Goal: Task Accomplishment & Management: Use online tool/utility

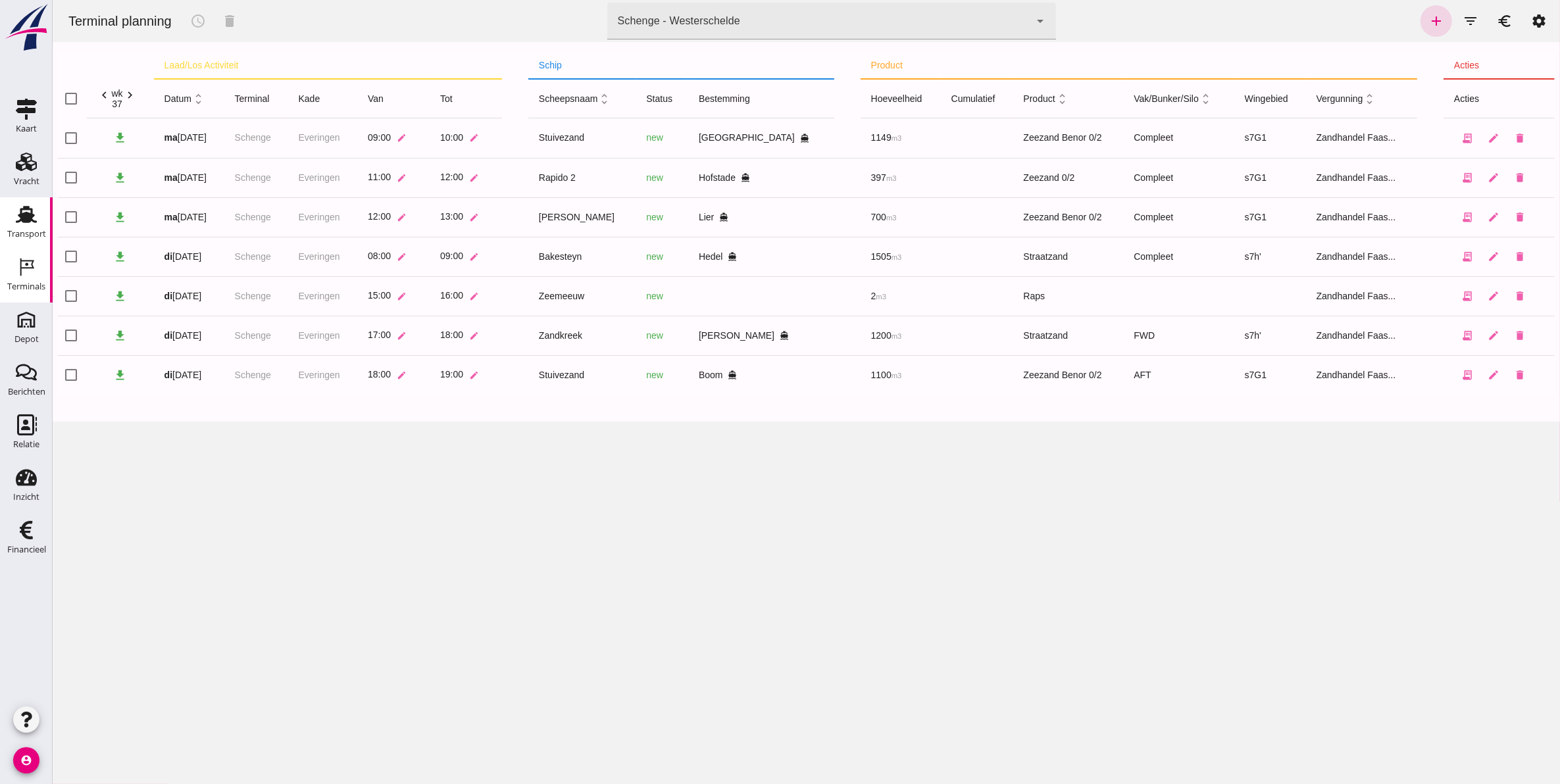
click at [21, 221] on icon "Transport" at bounding box center [26, 213] width 21 height 21
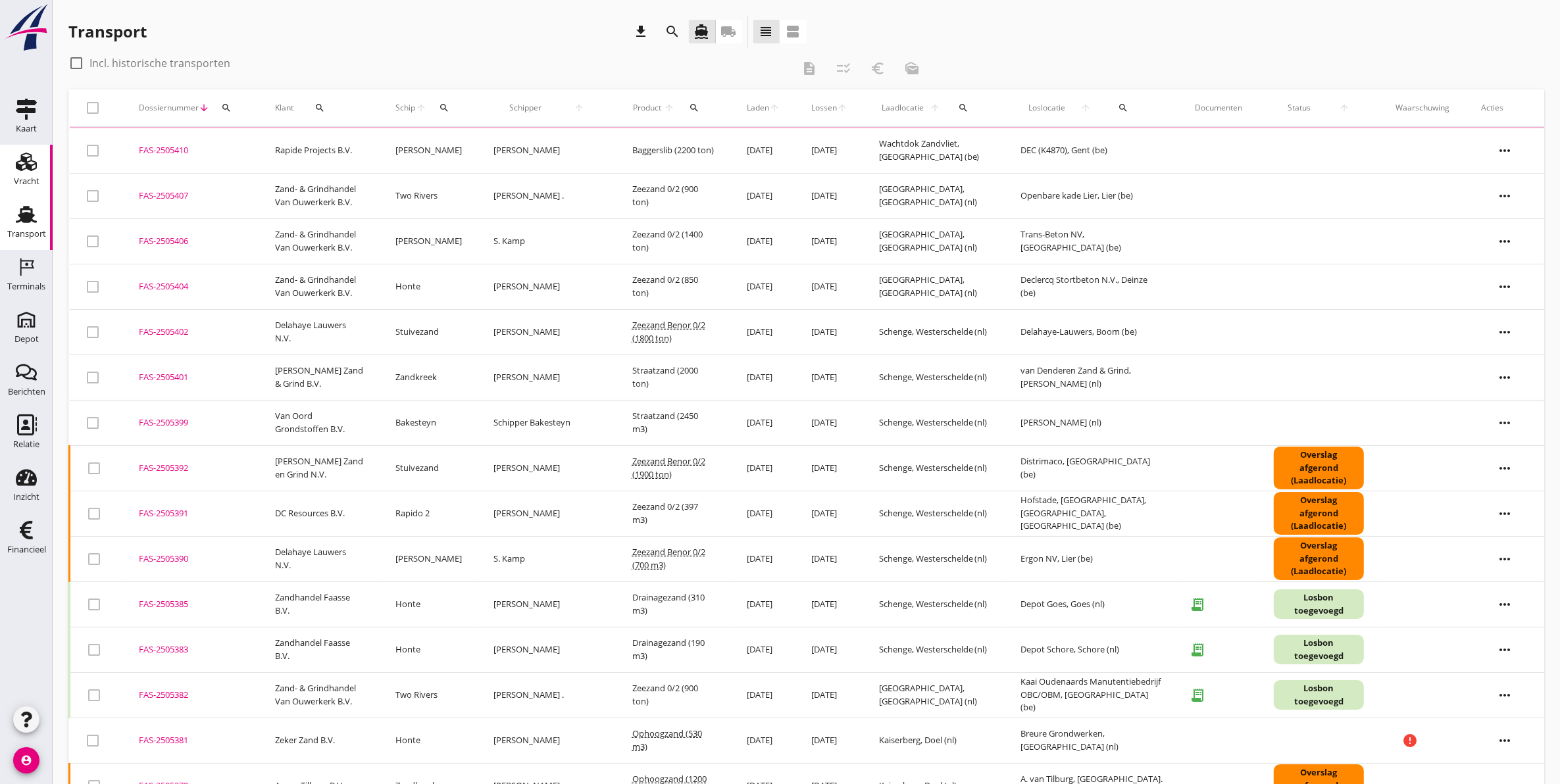
click at [15, 178] on div "Vracht" at bounding box center [27, 181] width 26 height 9
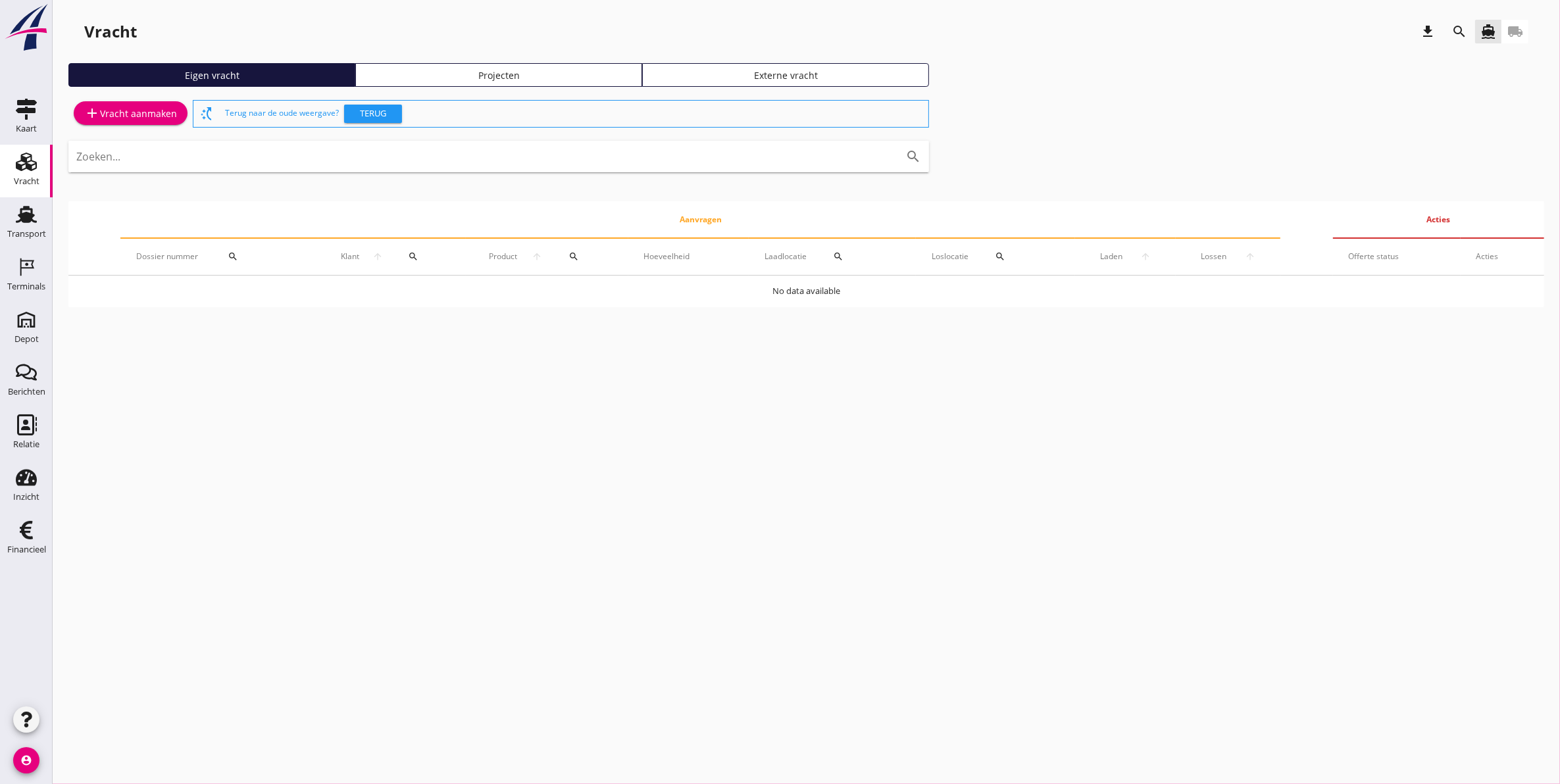
click at [19, 172] on div "Vracht" at bounding box center [27, 181] width 26 height 19
drag, startPoint x: 610, startPoint y: 67, endPoint x: 510, endPoint y: 77, distance: 100.5
click at [610, 66] on link "Projecten" at bounding box center [498, 75] width 286 height 24
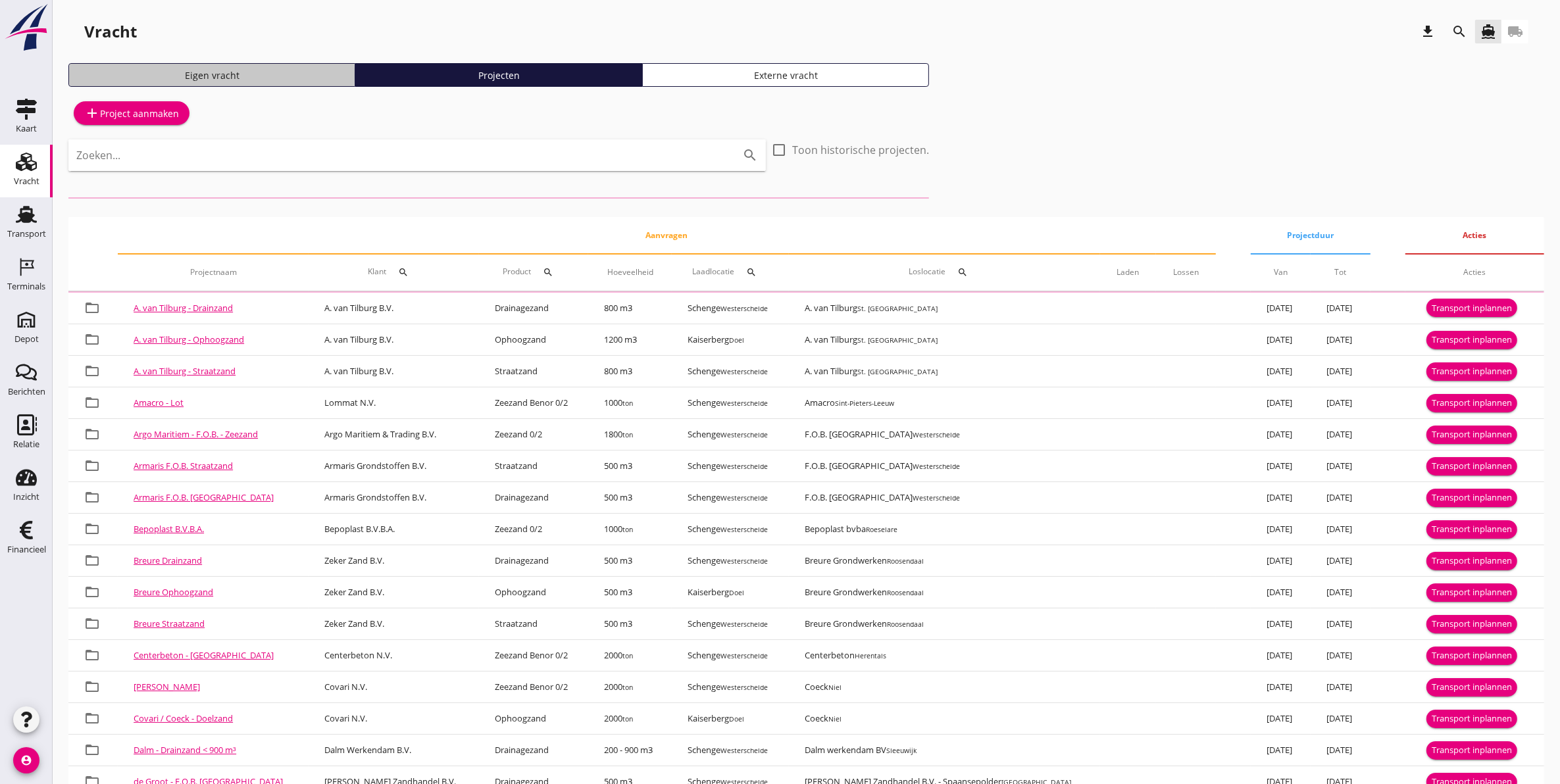
click at [250, 77] on div "Eigen vracht" at bounding box center [212, 76] width 275 height 14
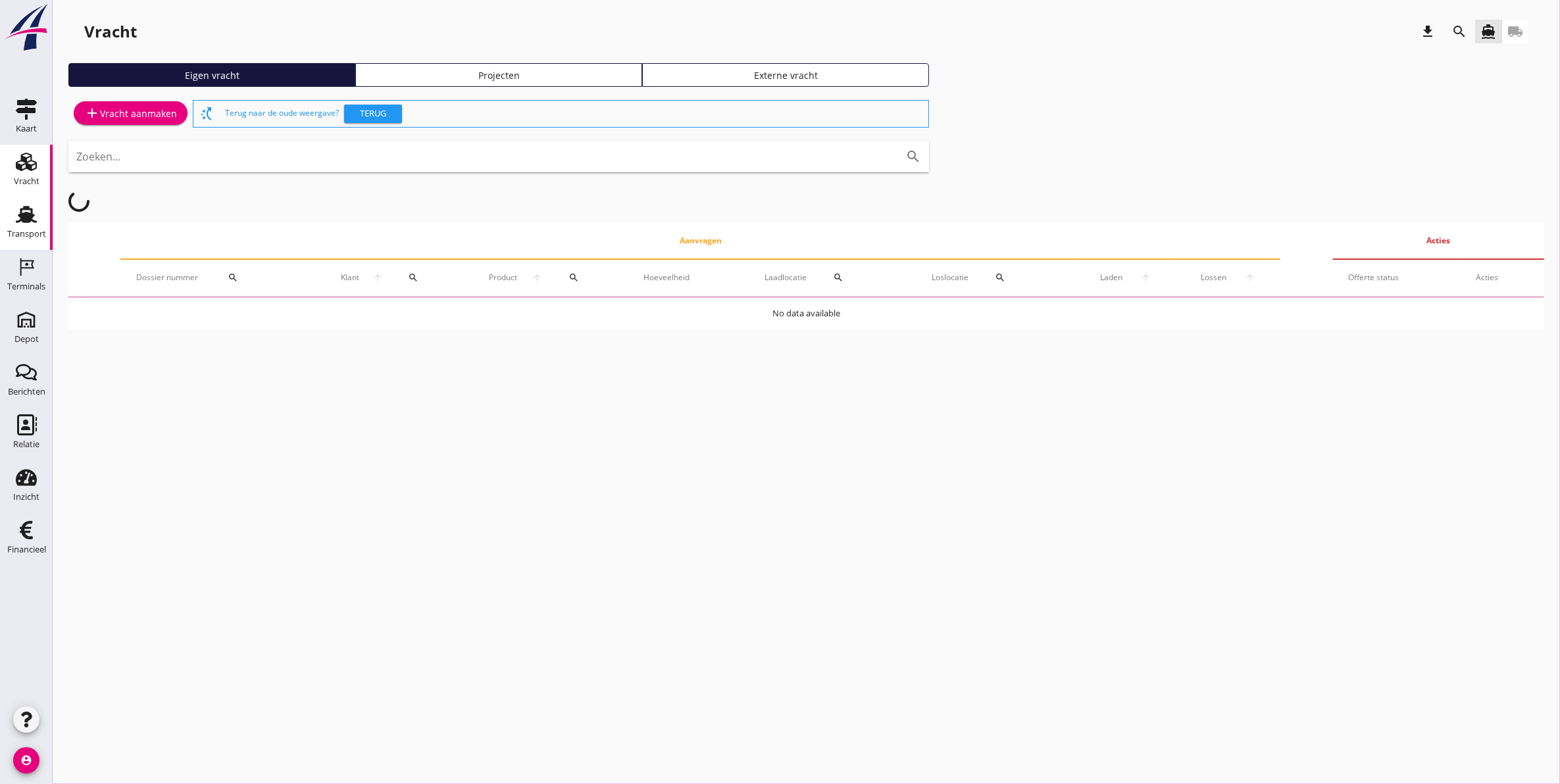
click at [1, 228] on link "Transport Transport" at bounding box center [26, 222] width 52 height 52
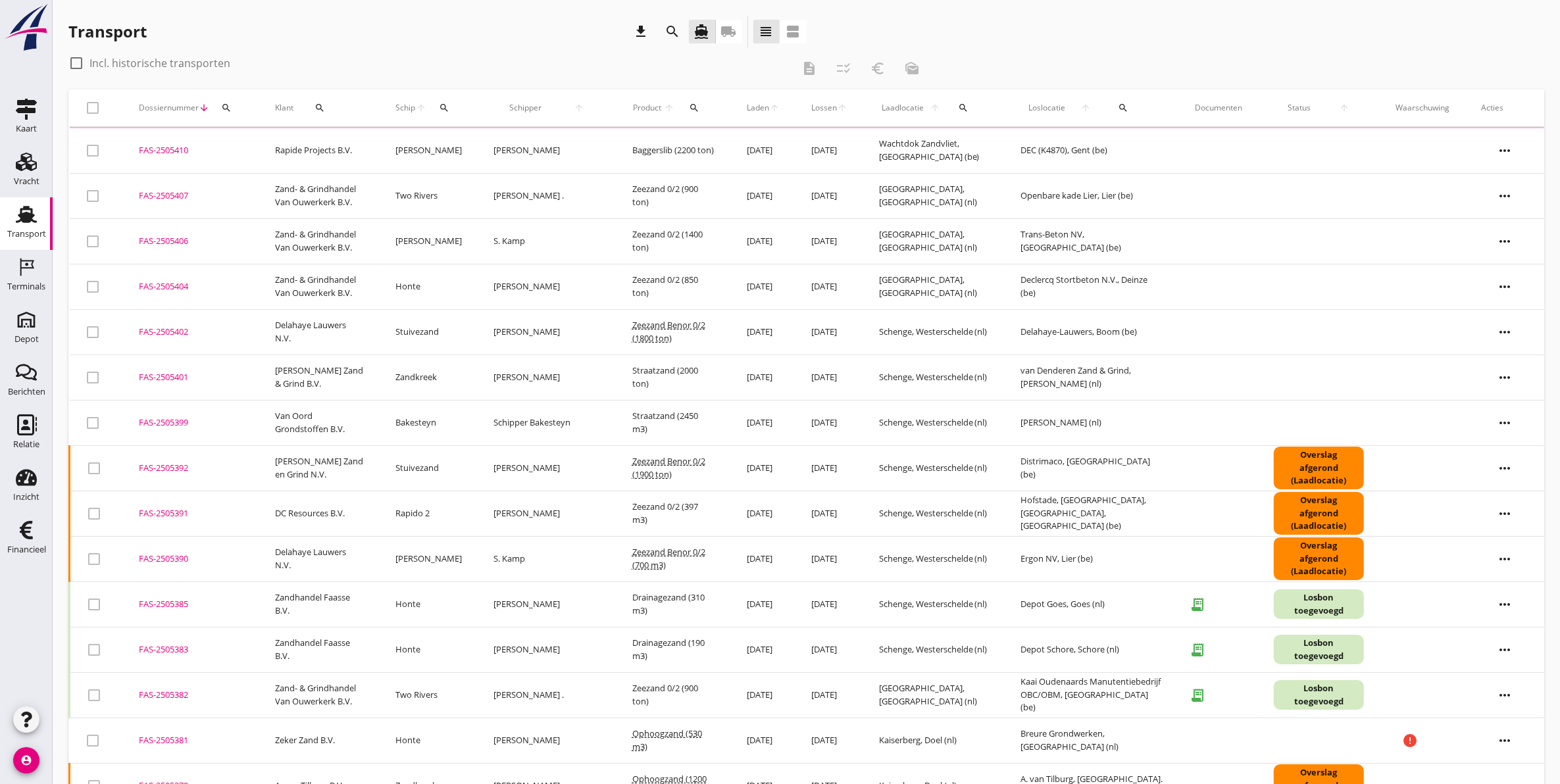
click at [225, 102] on icon "search" at bounding box center [226, 107] width 11 height 11
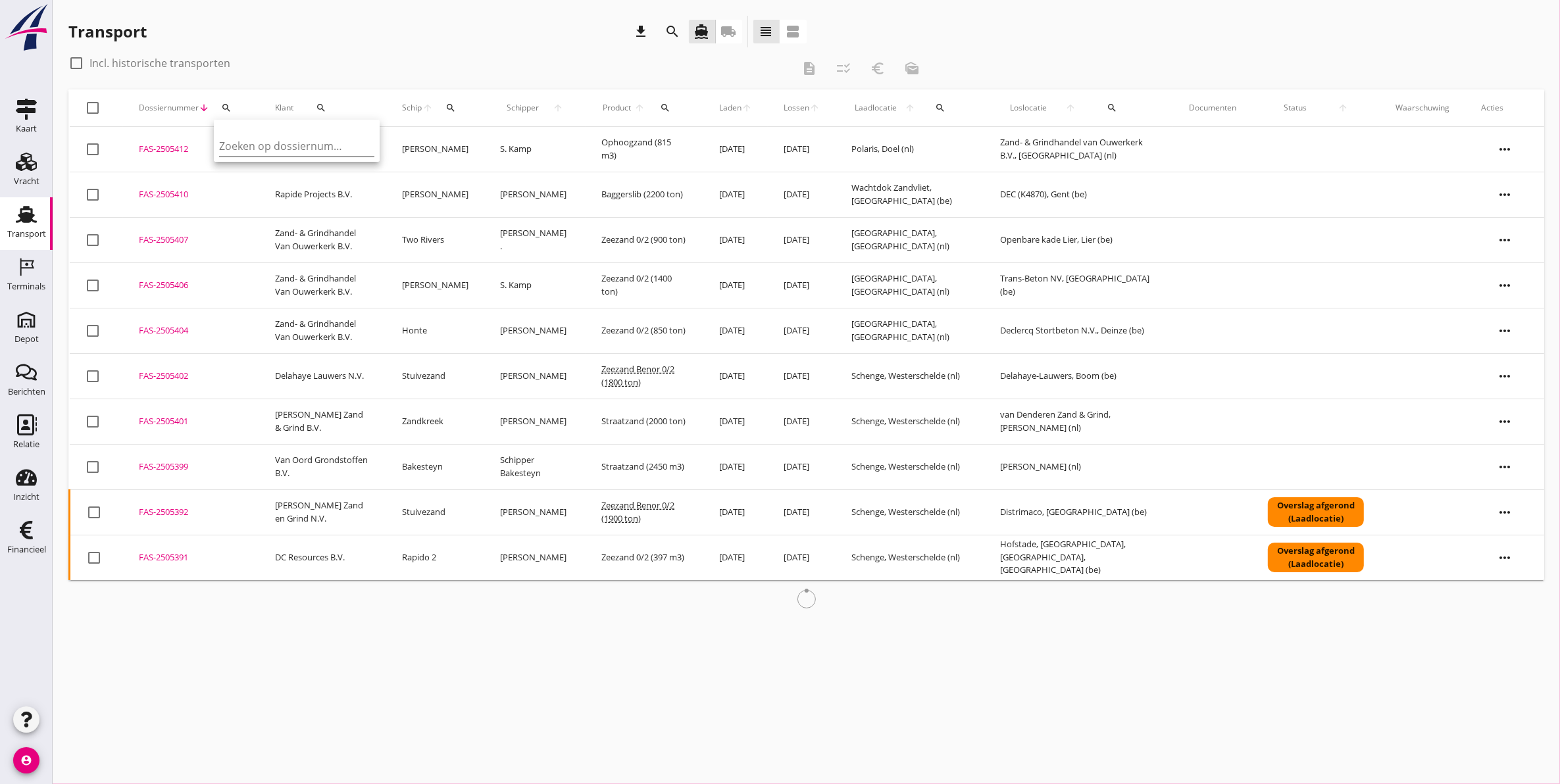
click at [261, 143] on input "Zoeken op dossiernummer..." at bounding box center [287, 146] width 137 height 21
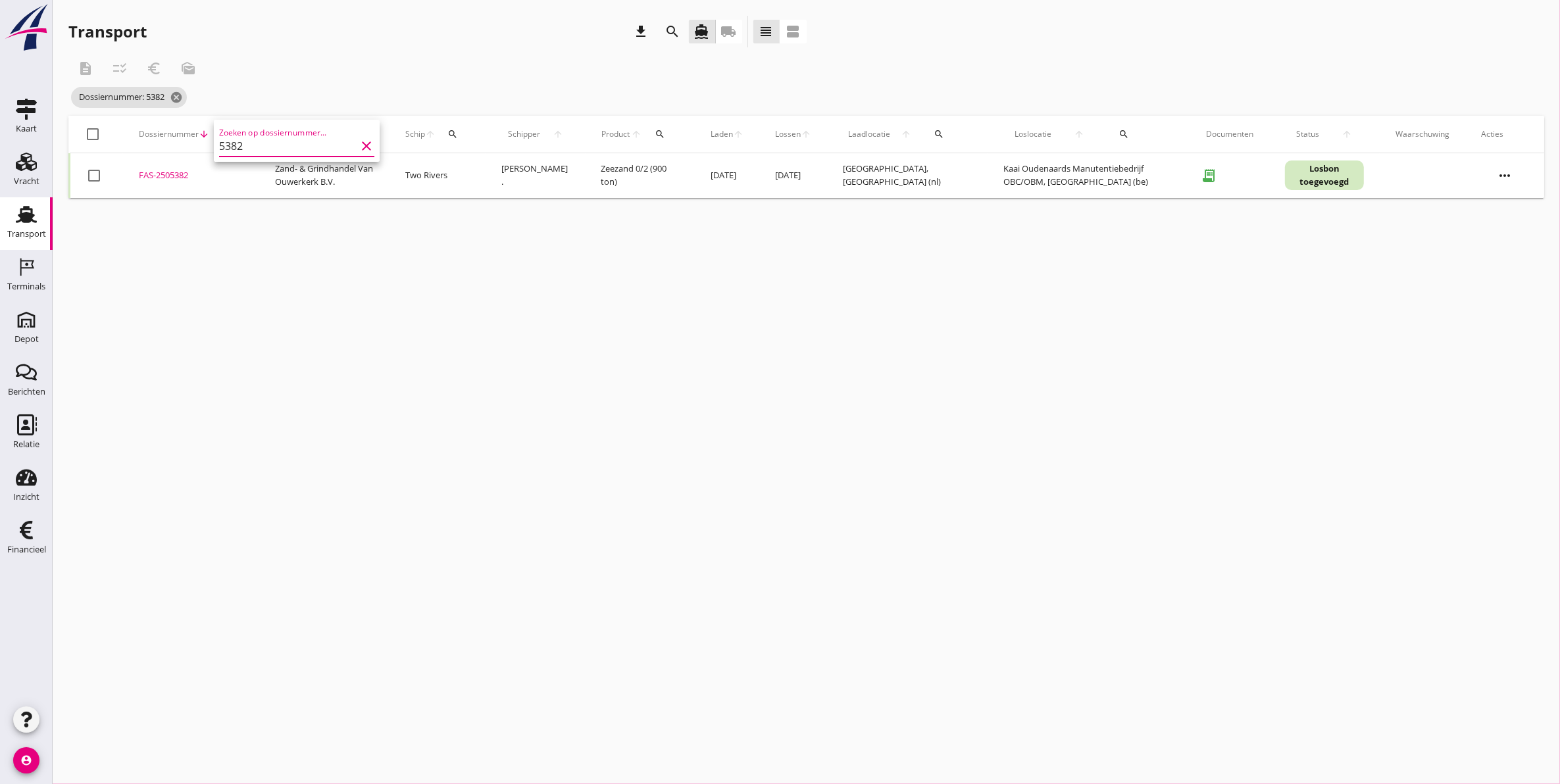
type input "5382"
click at [175, 175] on div "FAS-2505382" at bounding box center [191, 175] width 104 height 13
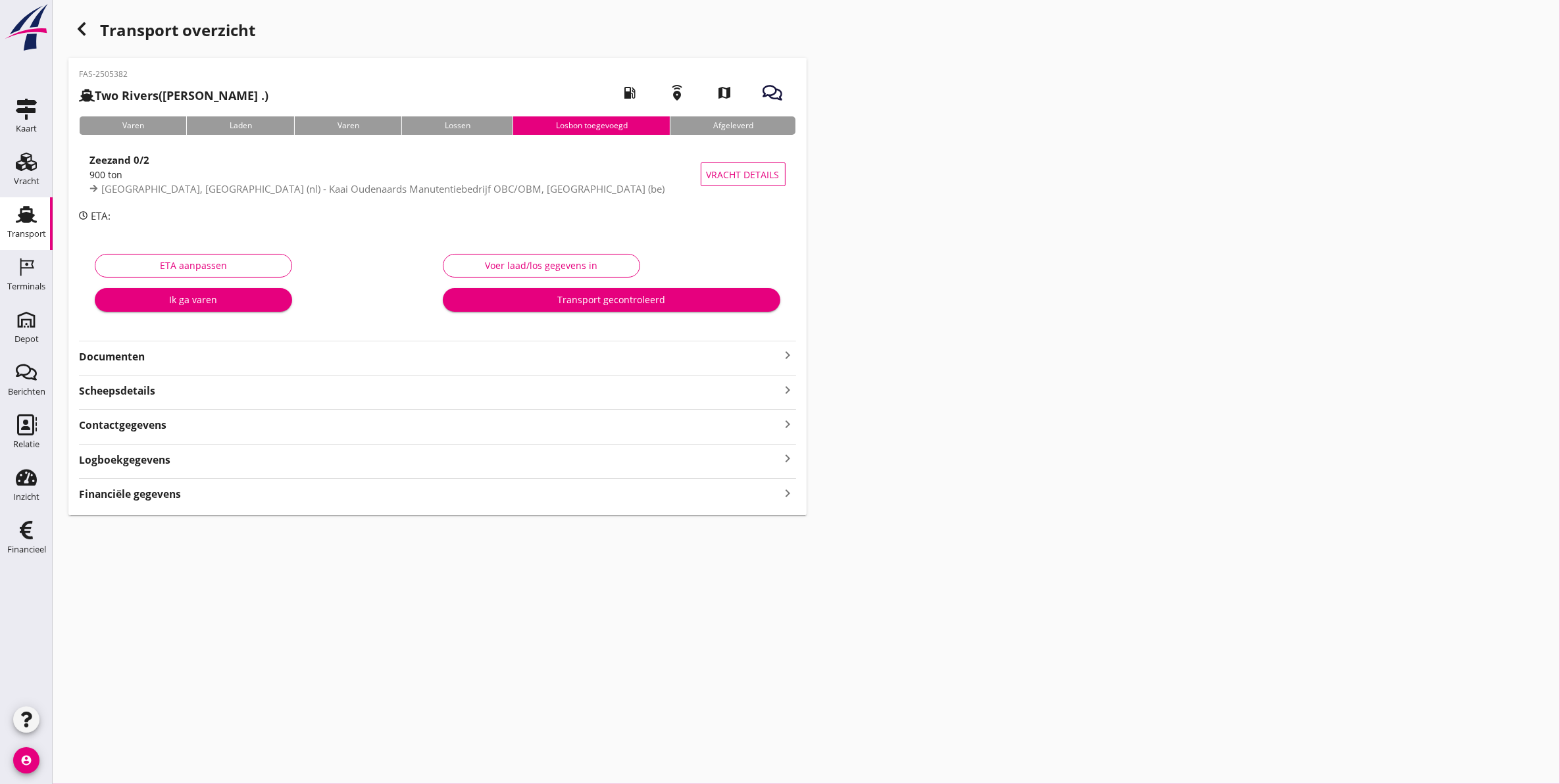
click at [140, 357] on strong "Documenten" at bounding box center [429, 356] width 701 height 15
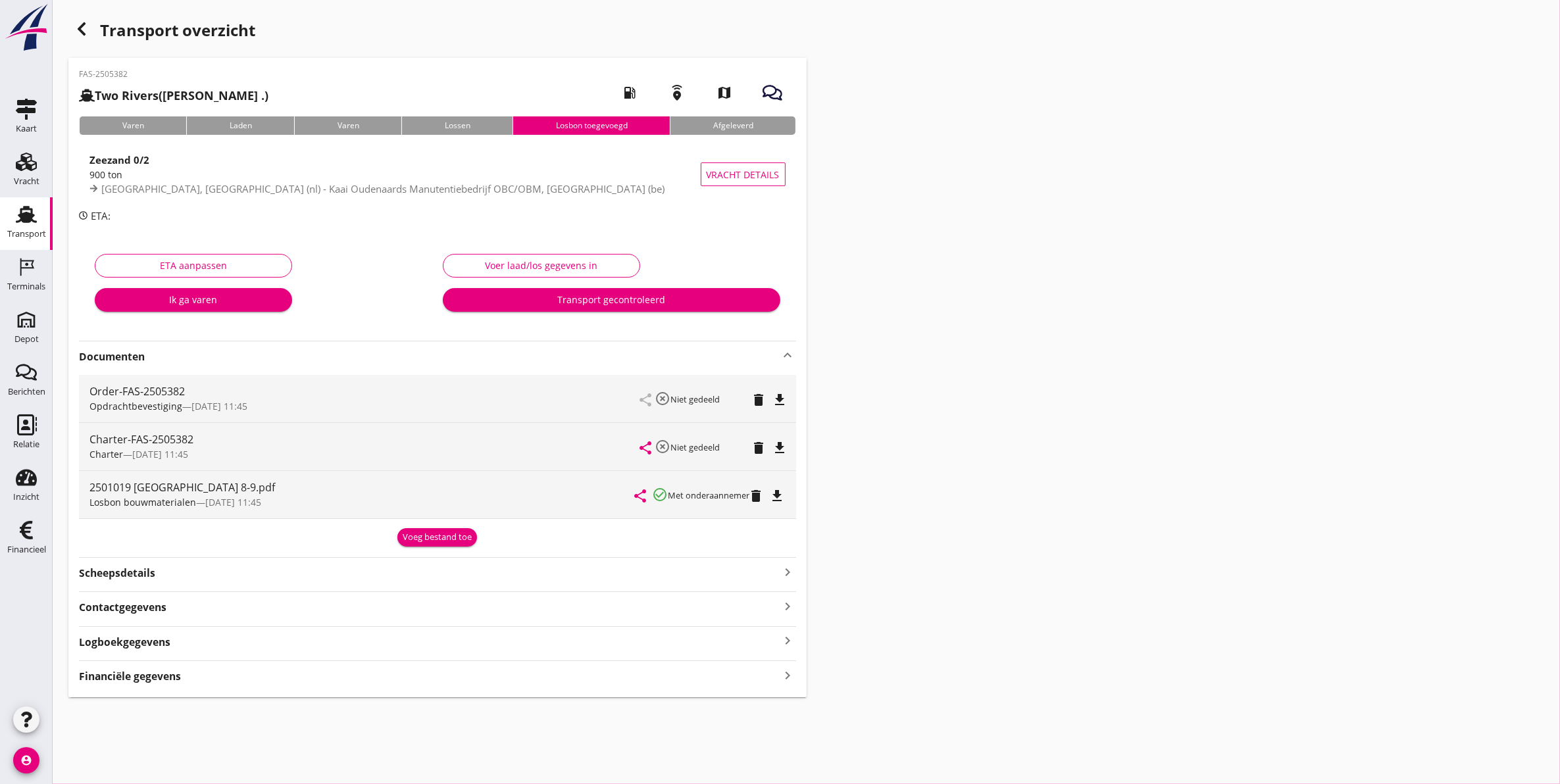
click at [781, 495] on icon "file_download" at bounding box center [778, 496] width 16 height 16
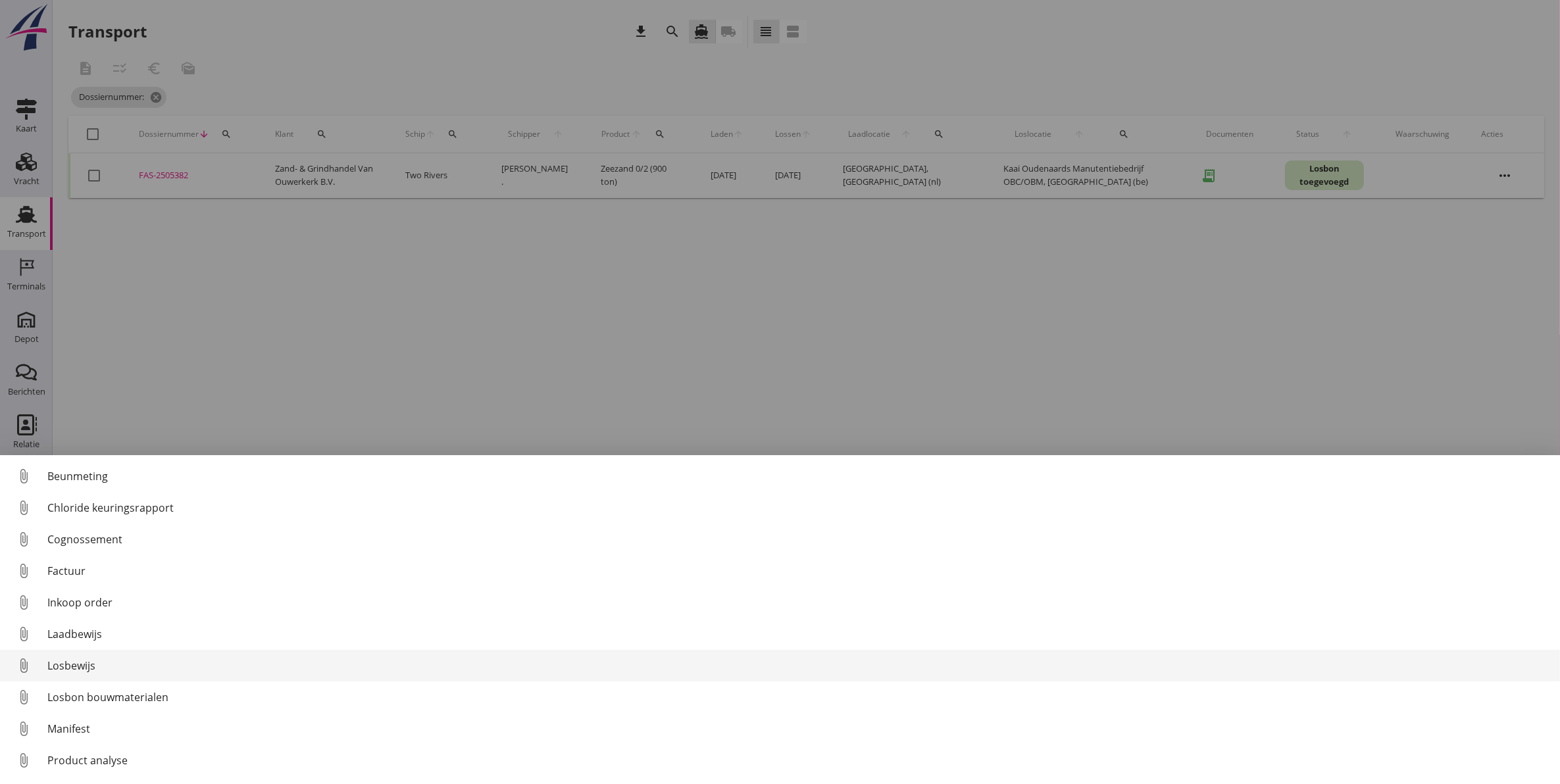
click at [114, 666] on div "Losbewijs" at bounding box center [798, 665] width 1502 height 16
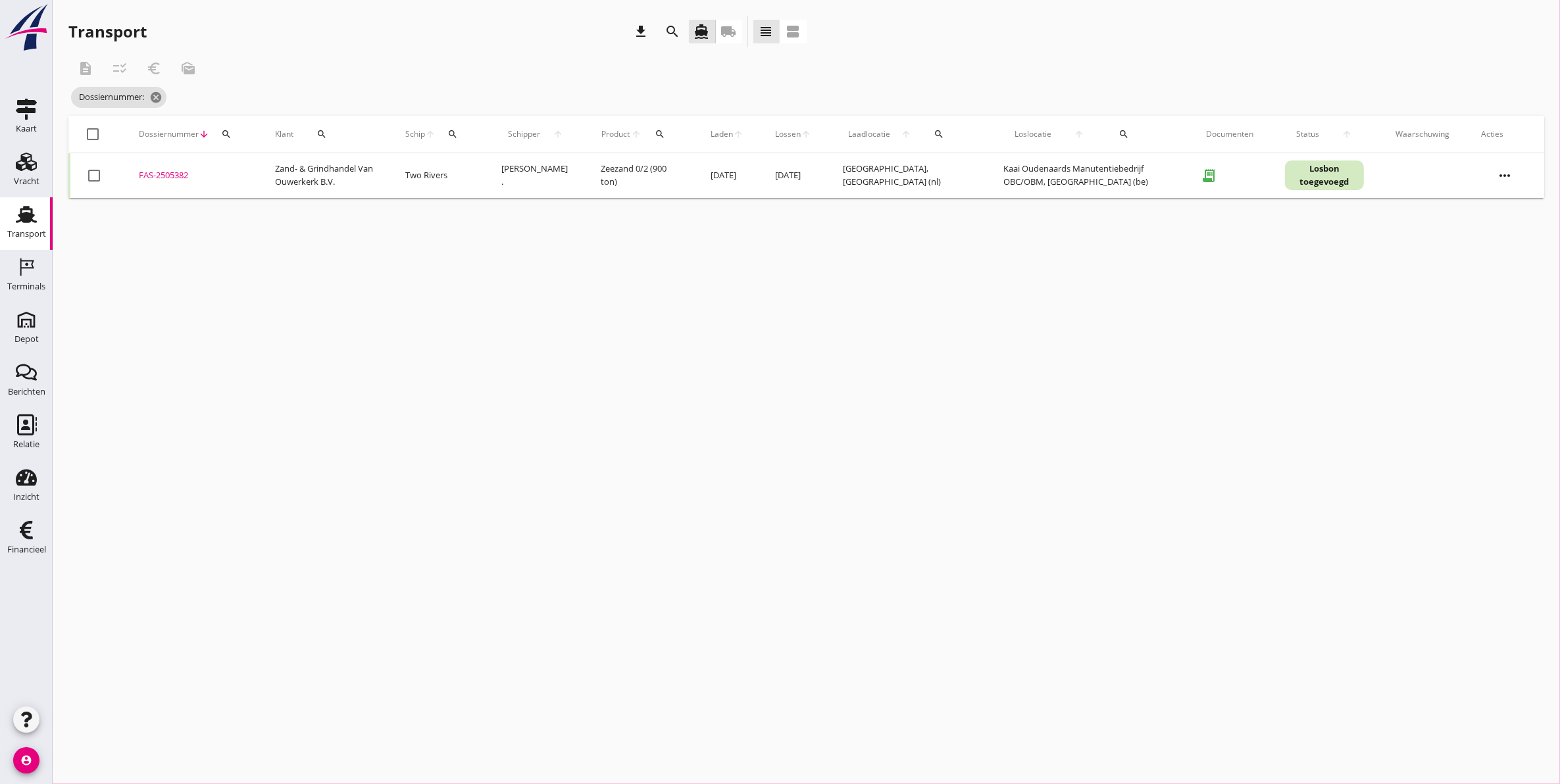
click at [155, 178] on div "FAS-2505382" at bounding box center [191, 175] width 104 height 13
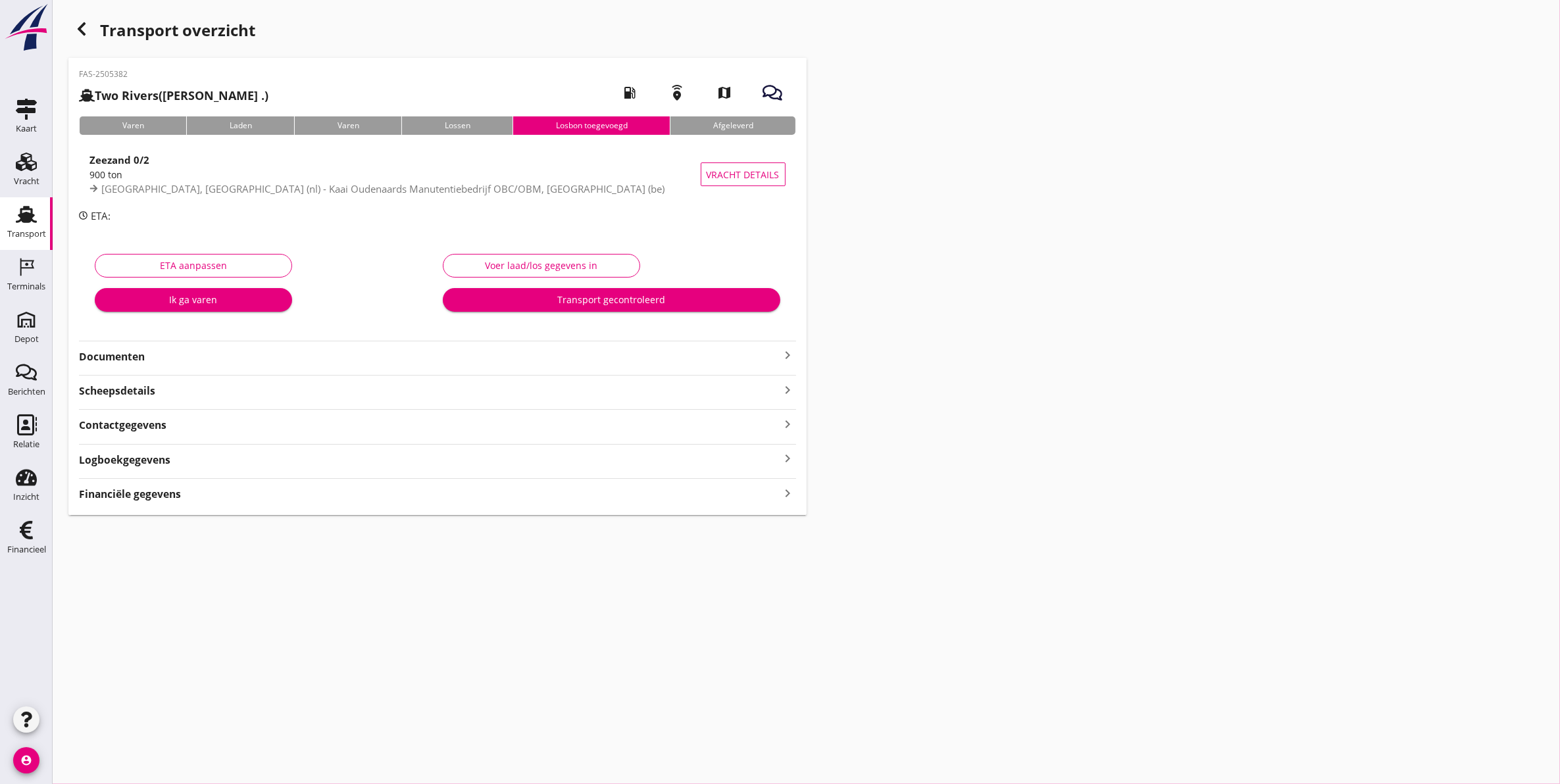
click at [549, 260] on div "Voer laad/los gegevens in" at bounding box center [541, 266] width 175 height 14
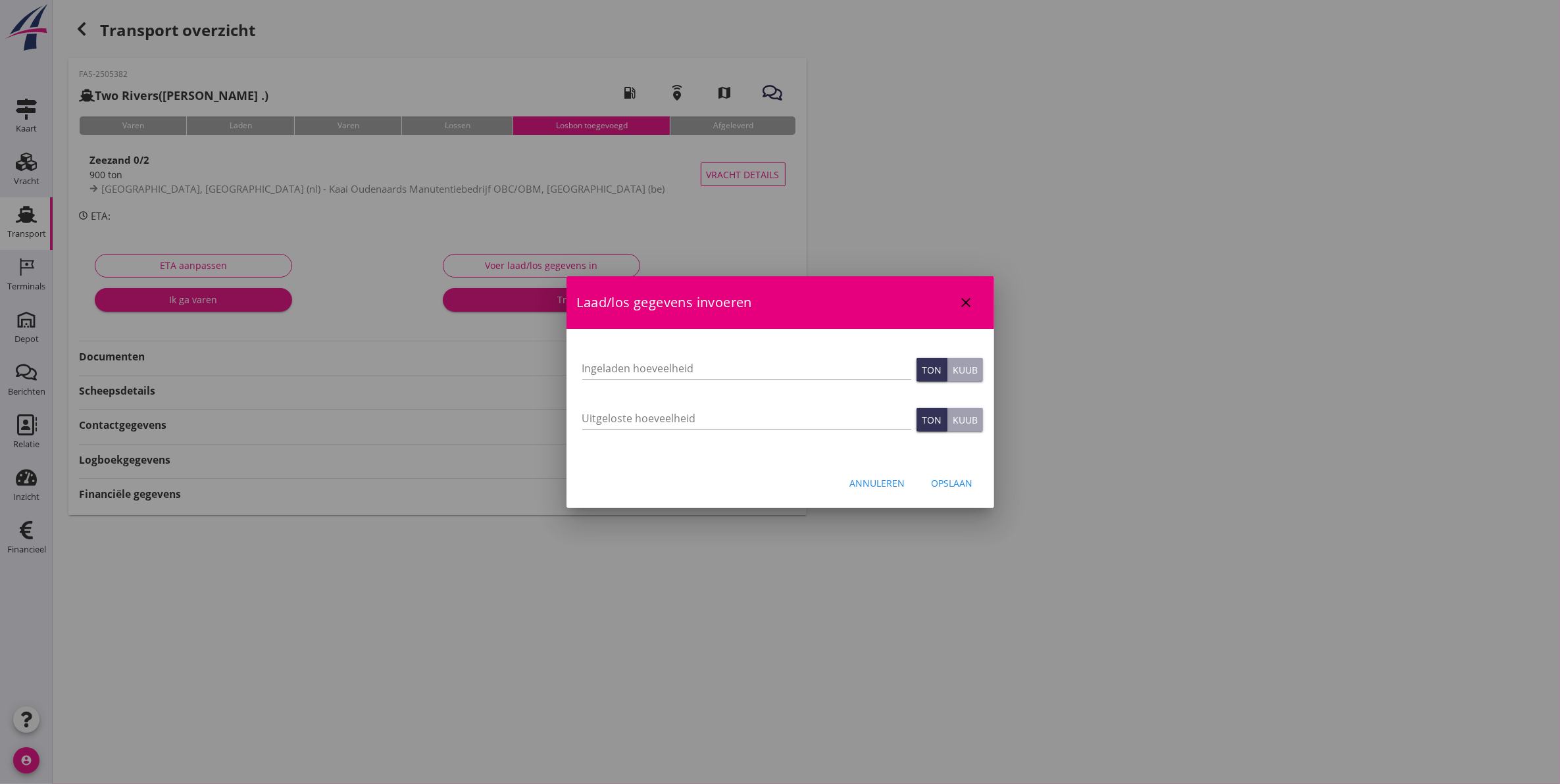
click at [612, 380] on div "Ingeladen hoeveelheid" at bounding box center [746, 375] width 329 height 34
click at [622, 373] on input "Ingeladen hoeveelheid" at bounding box center [746, 368] width 329 height 21
click at [780, 425] on input "Uitgeloste hoeveelheid" at bounding box center [746, 417] width 329 height 21
type input "670"
click at [945, 476] on div "Opslaan" at bounding box center [952, 483] width 41 height 14
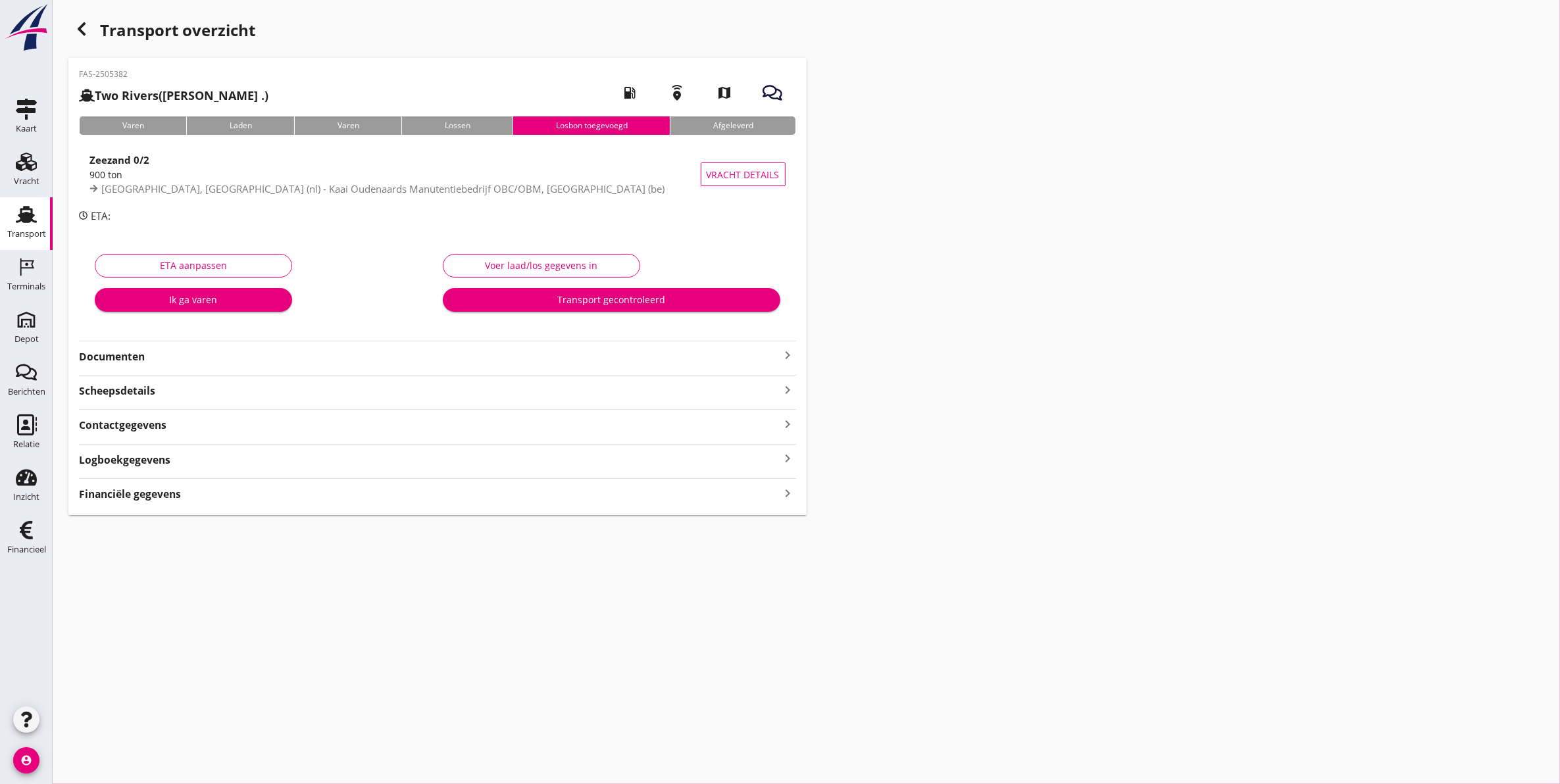
click at [166, 464] on strong "Logboekgegevens" at bounding box center [124, 459] width 92 height 15
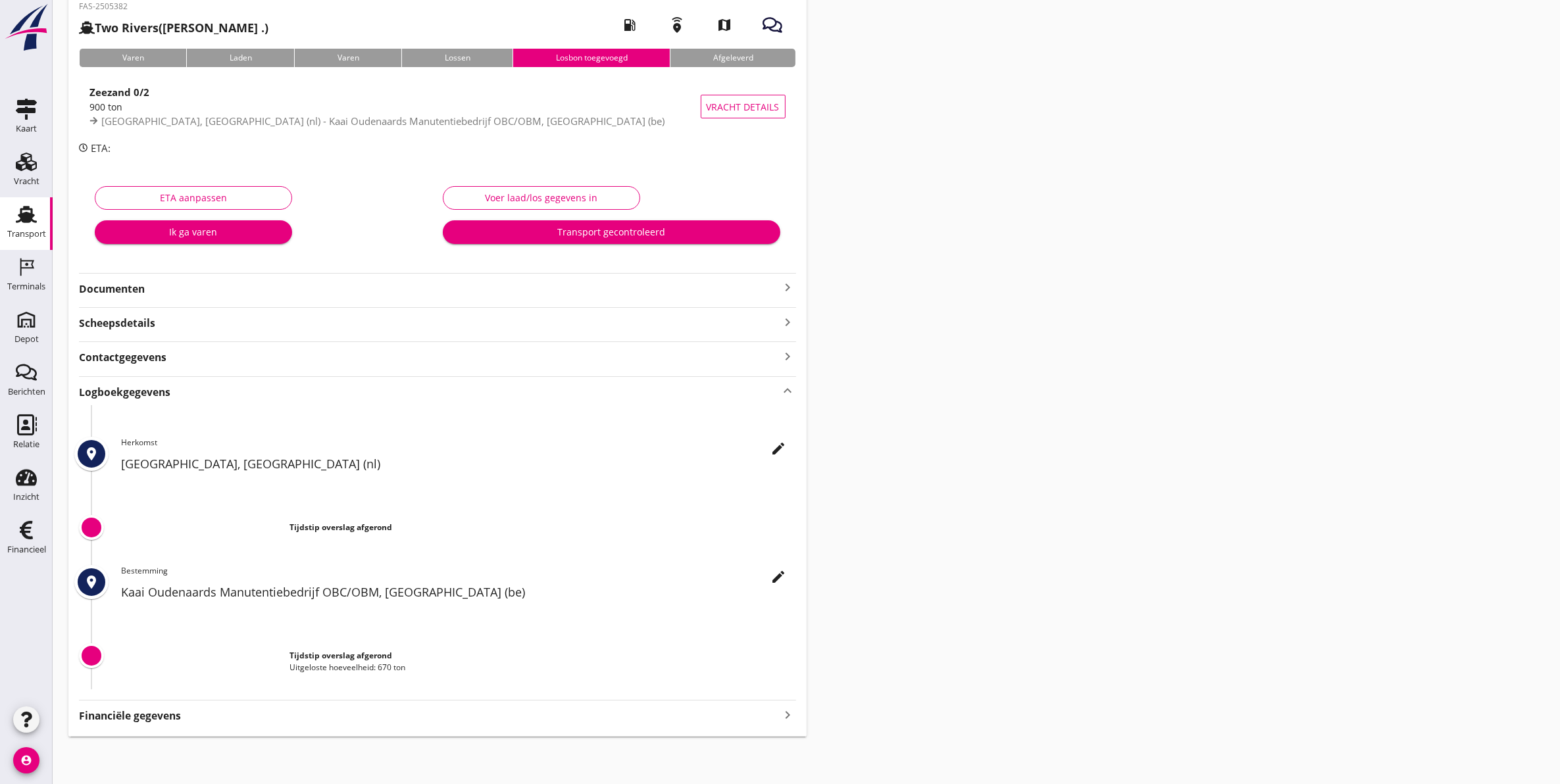
scroll to position [53, 0]
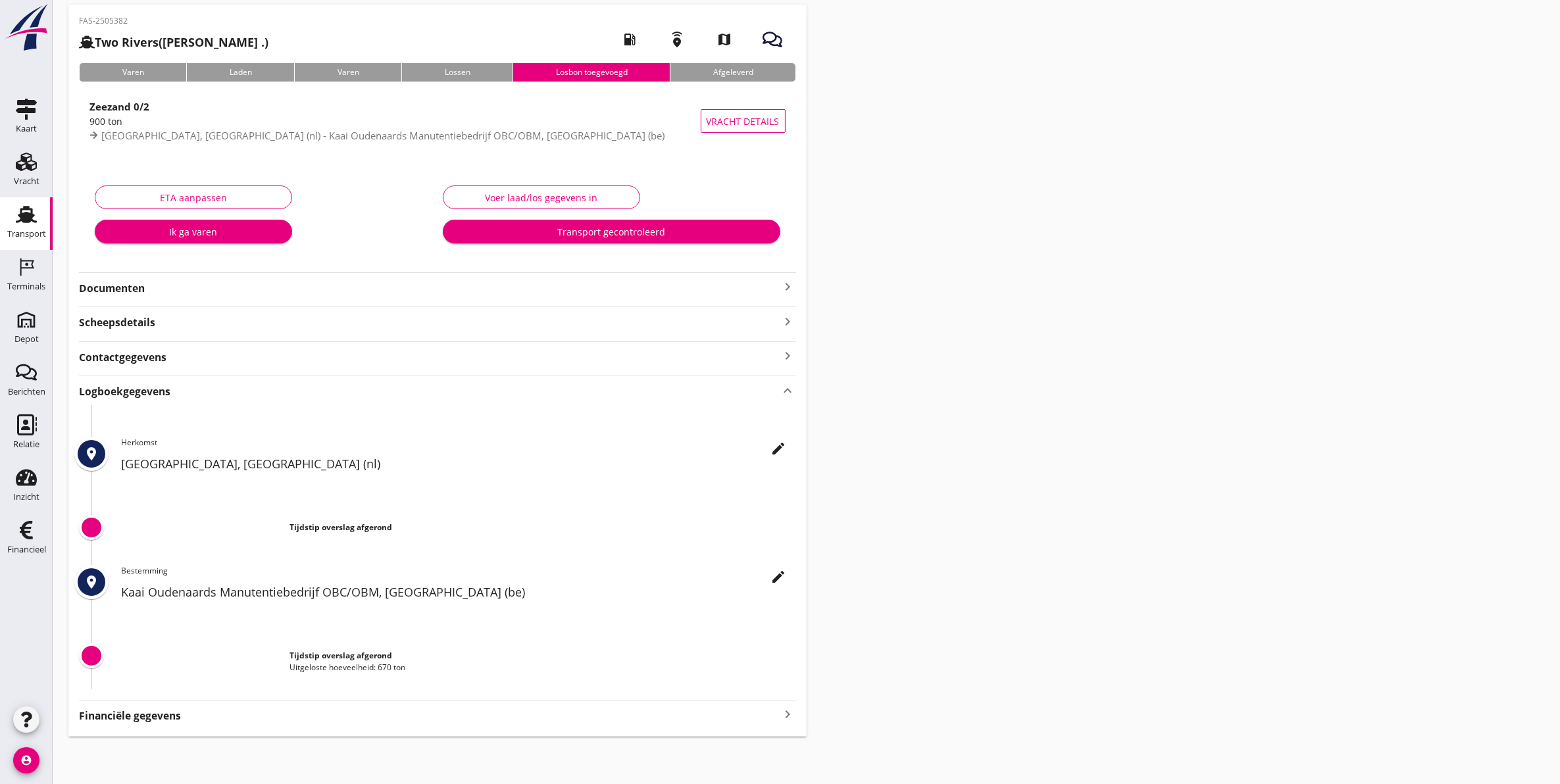
click at [344, 651] on strong "Tijdstip overslag afgerond" at bounding box center [341, 654] width 102 height 11
click at [771, 579] on icon "edit" at bounding box center [779, 576] width 16 height 16
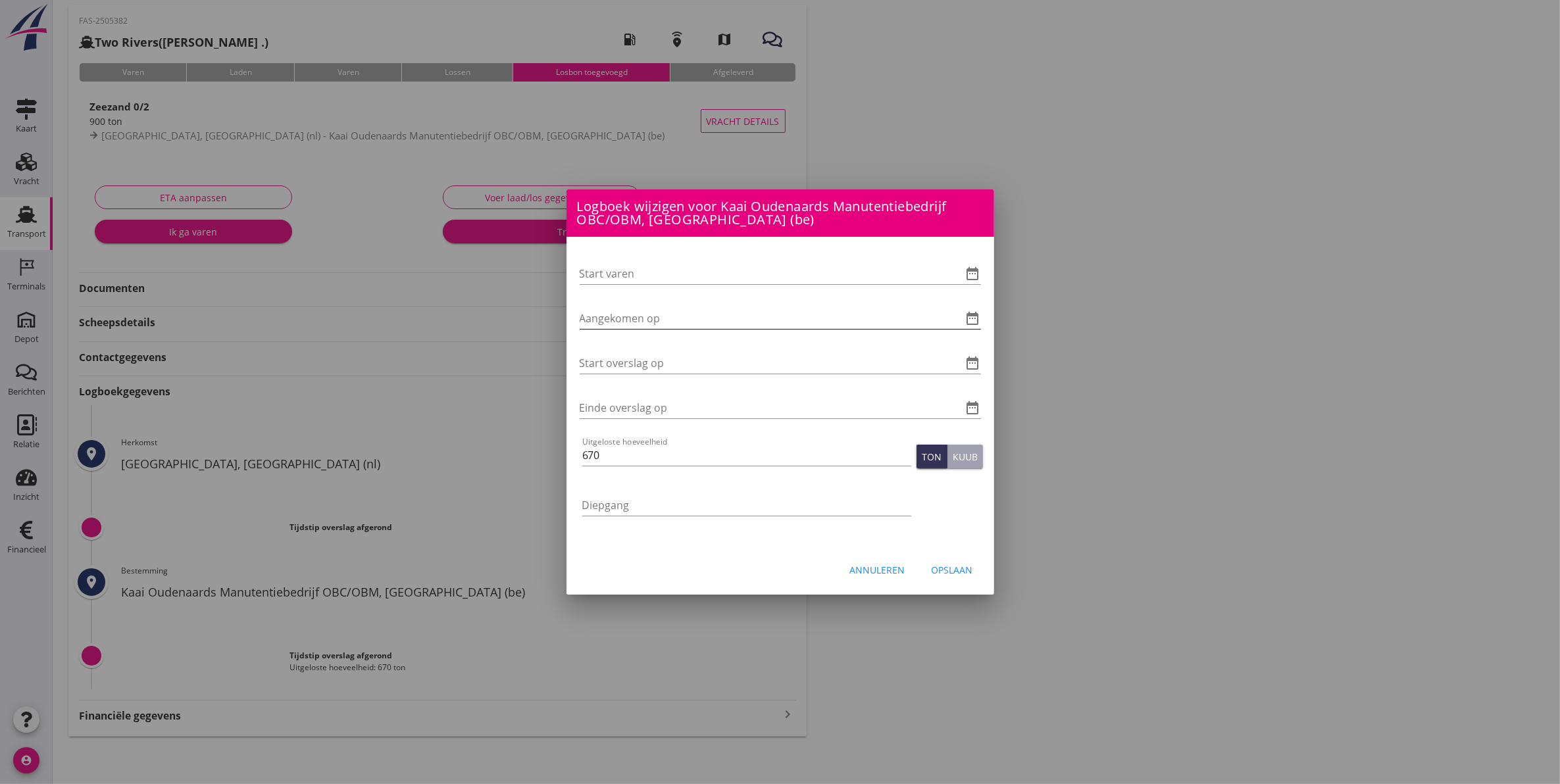
click at [973, 314] on icon "date_range" at bounding box center [972, 318] width 16 height 16
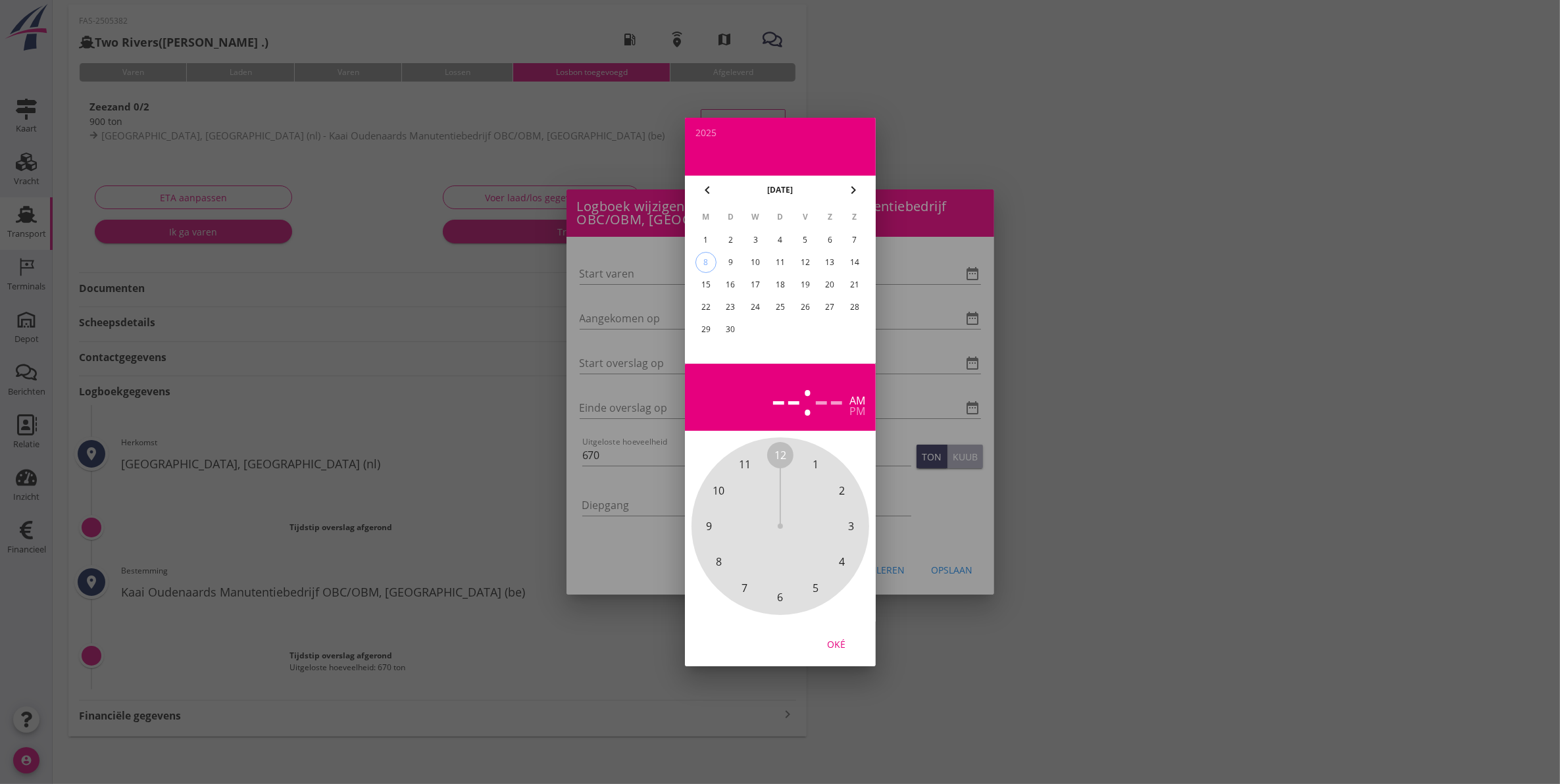
click at [706, 255] on div "8" at bounding box center [705, 263] width 20 height 20
click at [745, 460] on span "11" at bounding box center [745, 464] width 12 height 16
click at [784, 454] on div "00 05 10 15 20 25 30 35 40 45 50 55" at bounding box center [780, 525] width 142 height 142
click at [780, 452] on span "00" at bounding box center [780, 454] width 12 height 16
click at [840, 643] on div "Oké" at bounding box center [836, 644] width 36 height 14
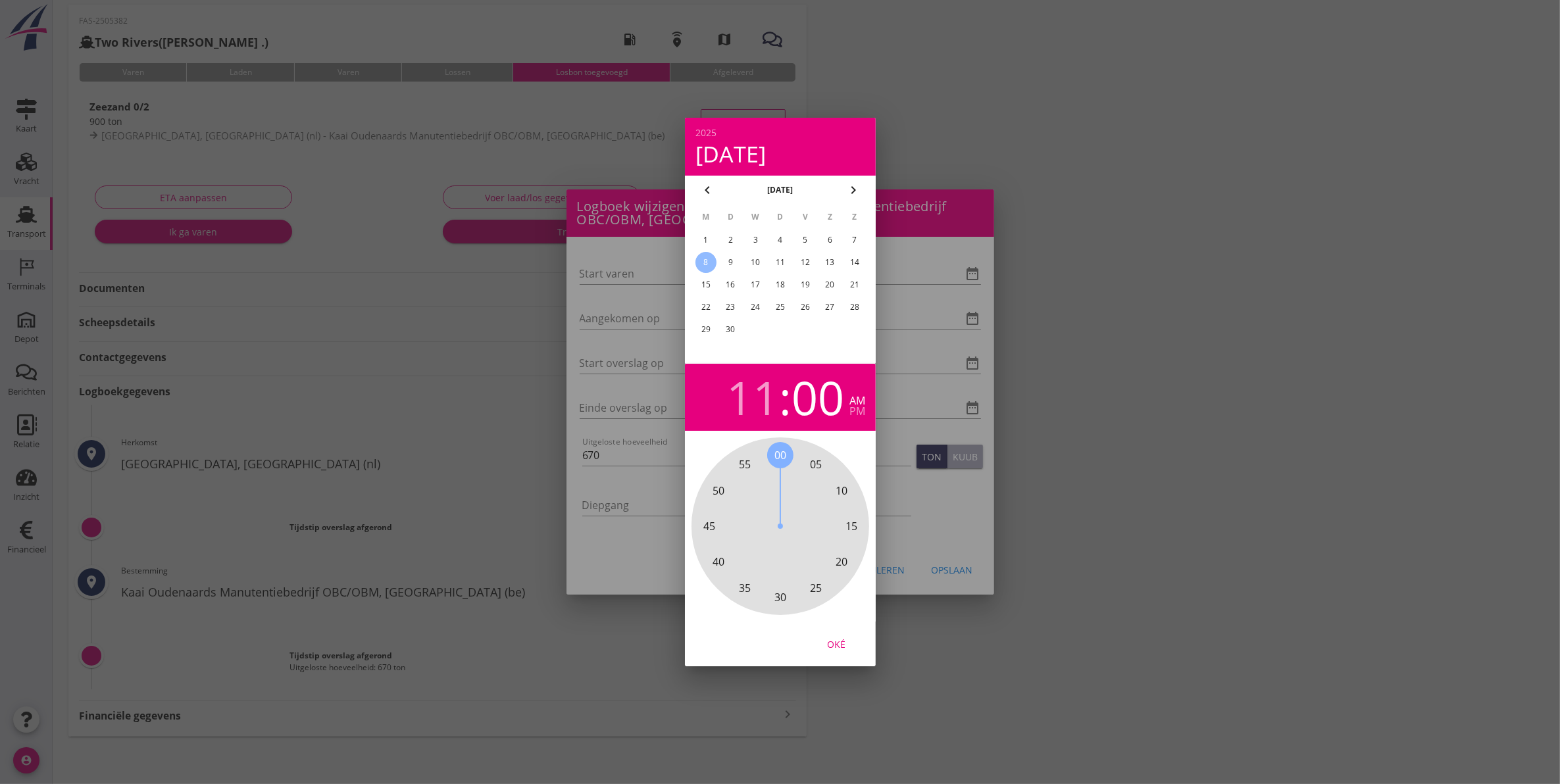
type input "[DATE] 11:00"
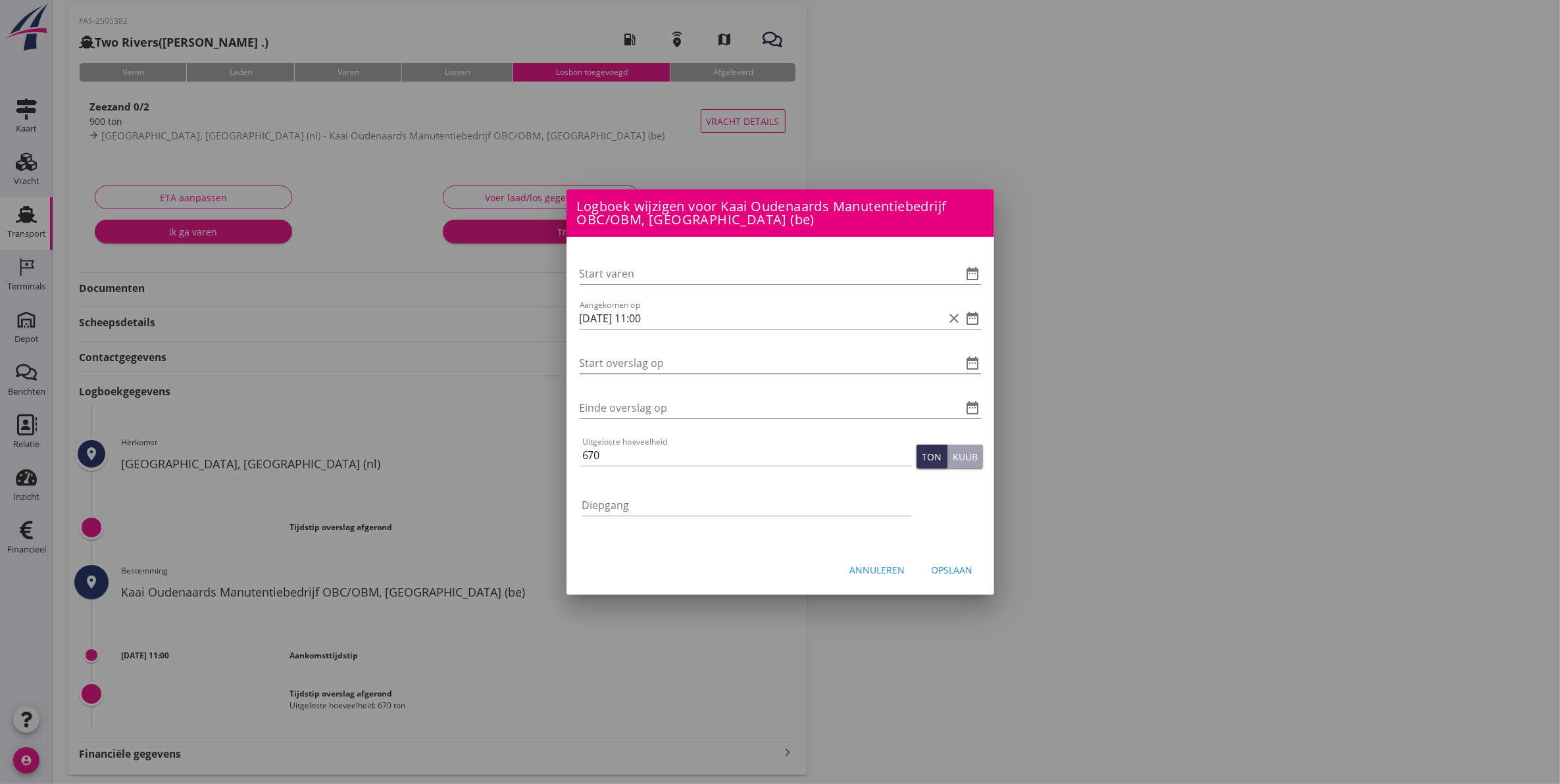
click at [968, 358] on icon "date_range" at bounding box center [972, 363] width 16 height 16
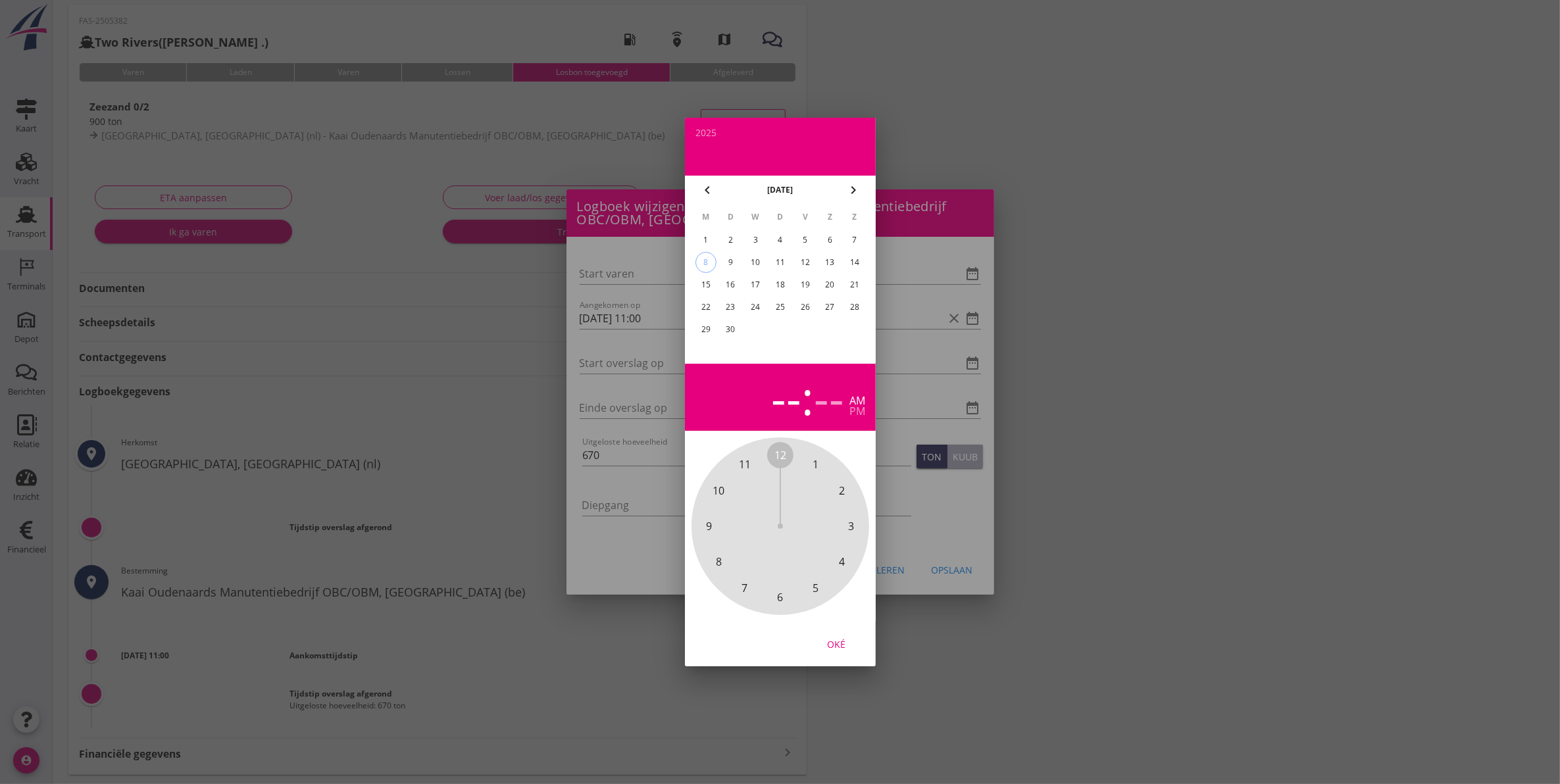
click at [703, 259] on div "8" at bounding box center [705, 263] width 20 height 20
click at [959, 558] on div at bounding box center [780, 392] width 1560 height 784
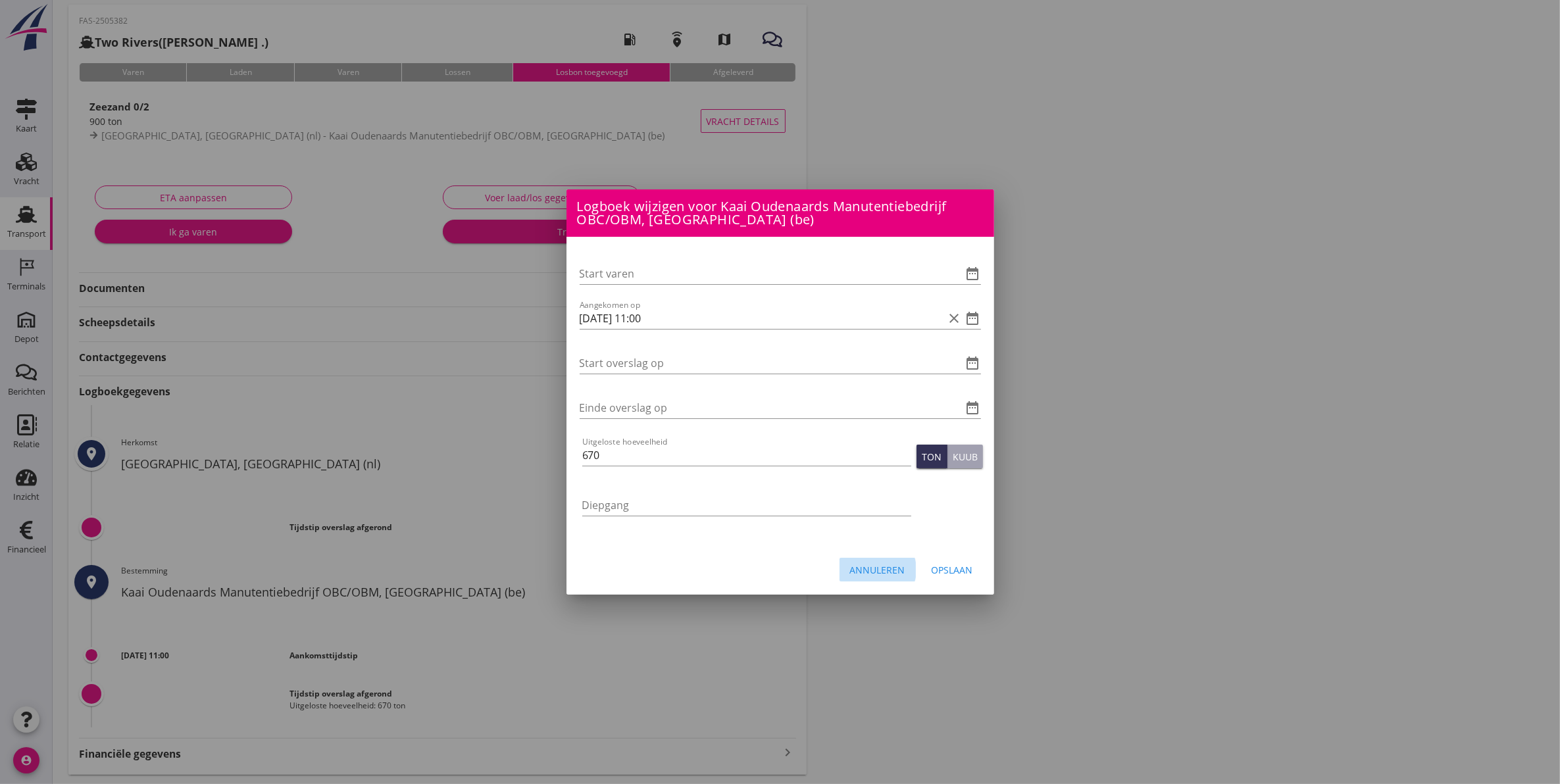
click at [882, 570] on div "Annuleren" at bounding box center [877, 570] width 55 height 14
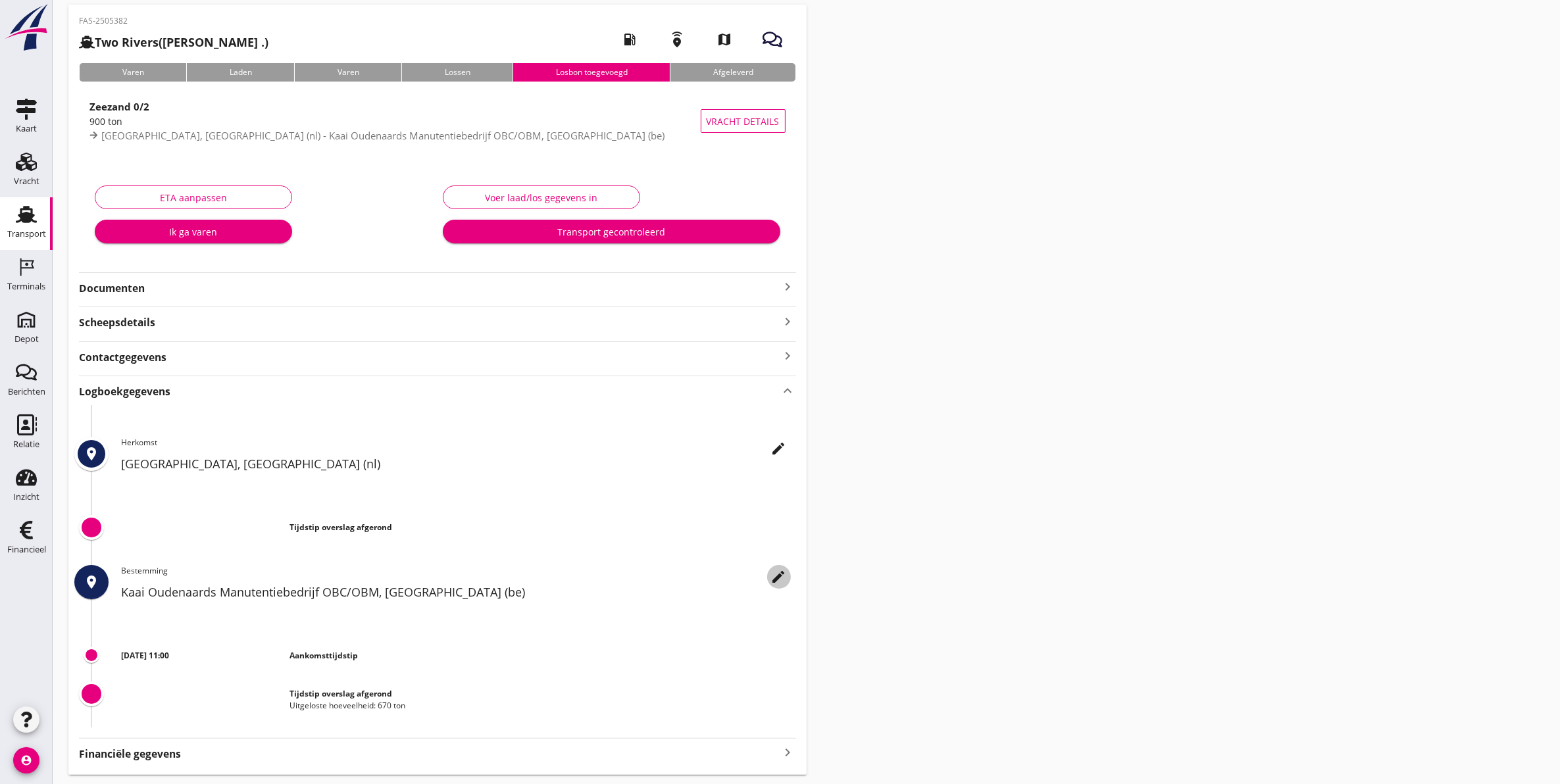
click at [780, 581] on icon "edit" at bounding box center [779, 576] width 16 height 16
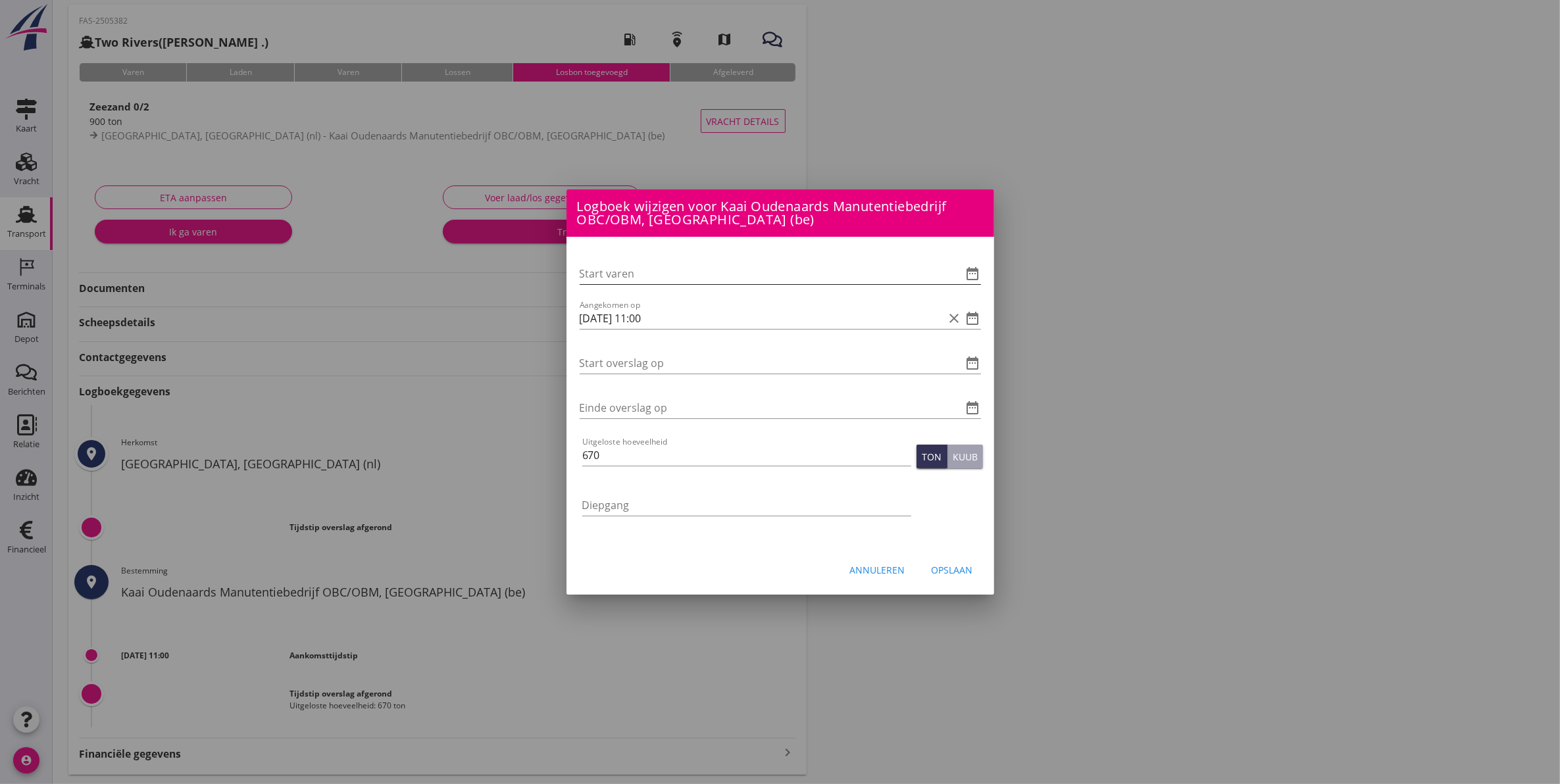
click at [972, 271] on icon "date_range" at bounding box center [972, 273] width 16 height 16
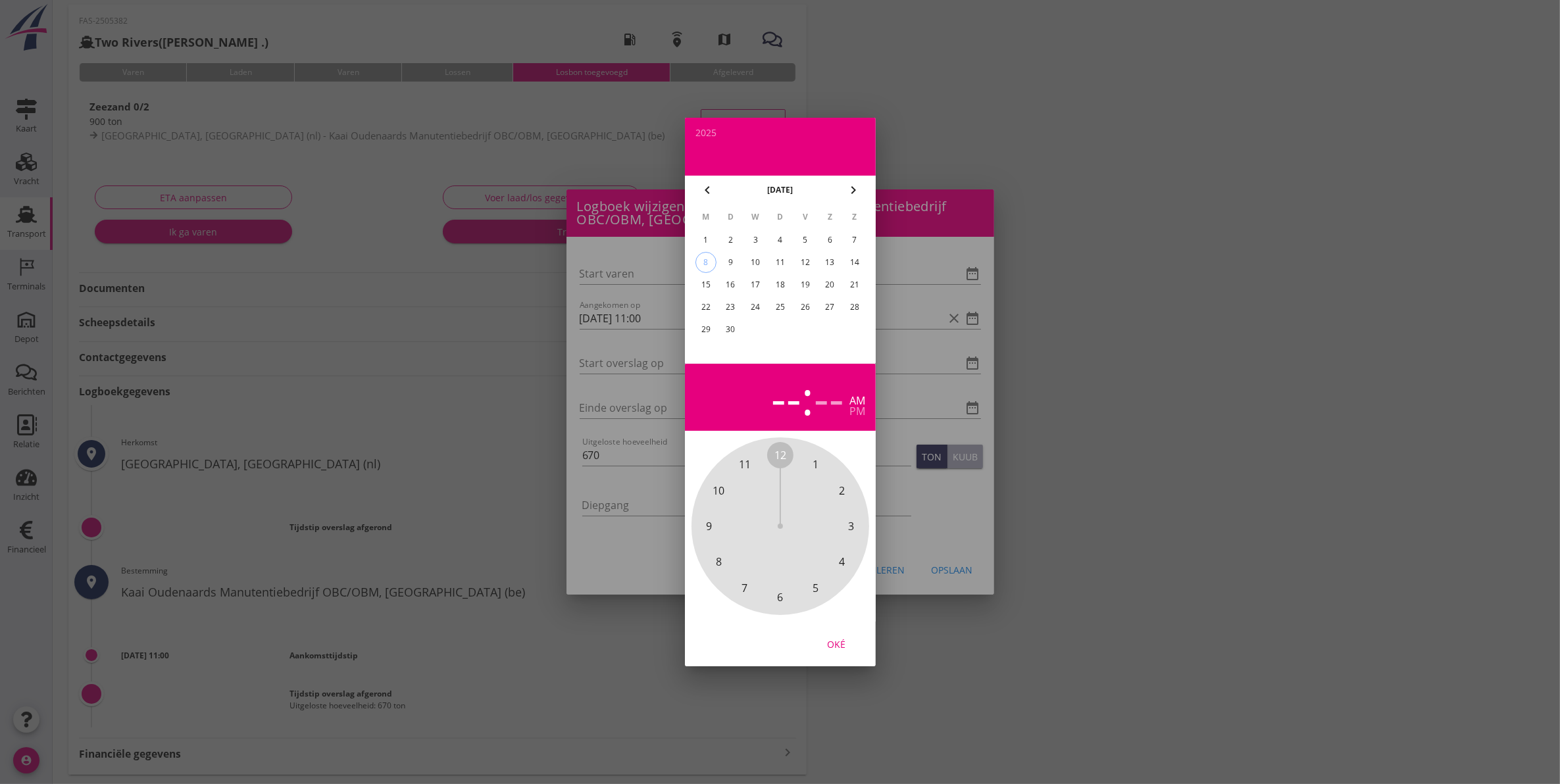
click at [701, 257] on div "8" at bounding box center [705, 263] width 20 height 20
click at [740, 460] on span "11" at bounding box center [745, 464] width 12 height 16
click at [836, 645] on div "Oké" at bounding box center [836, 644] width 36 height 14
click at [777, 456] on span "00" at bounding box center [780, 454] width 12 height 16
click at [830, 639] on div "Oké" at bounding box center [836, 644] width 36 height 14
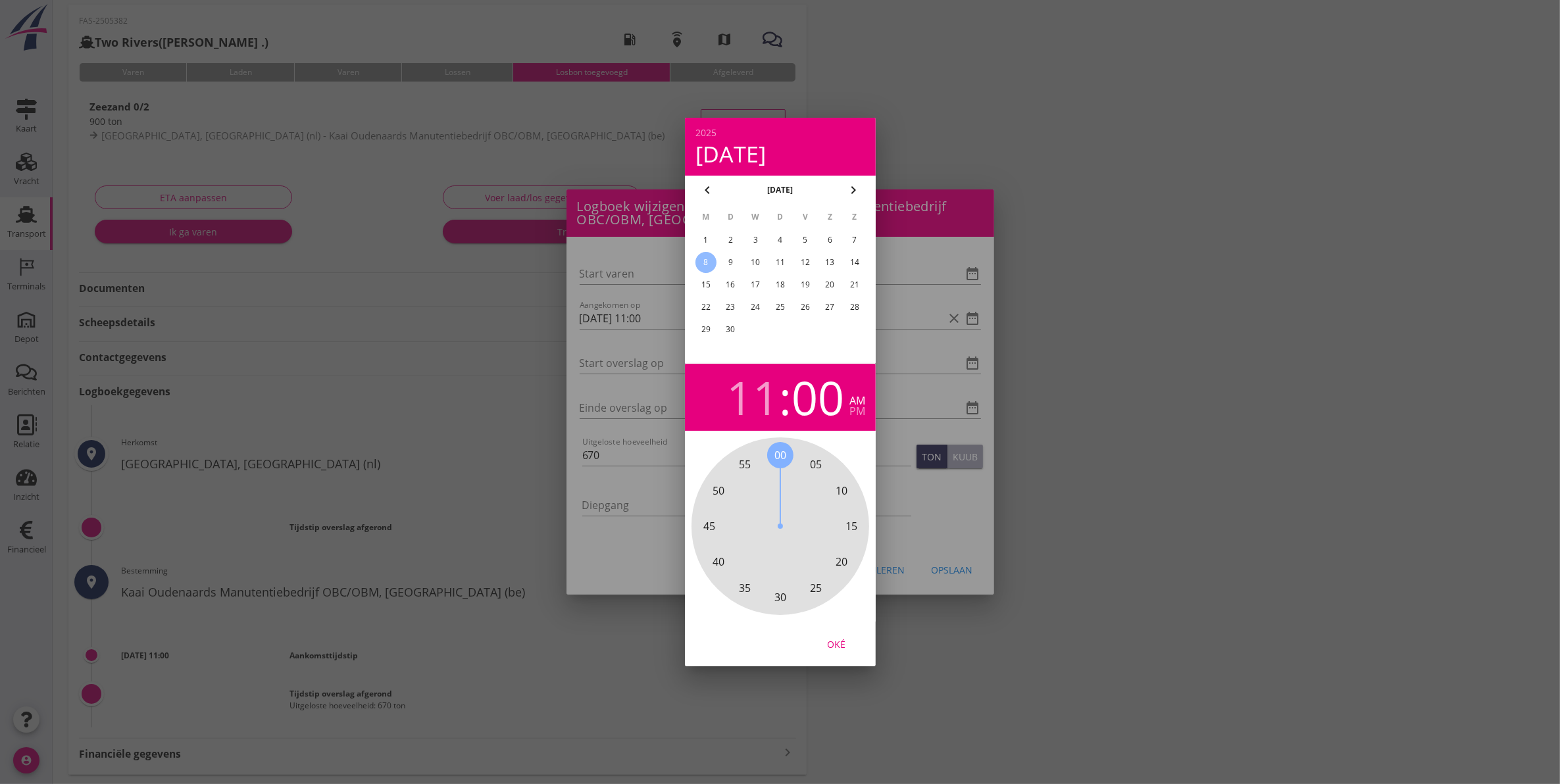
type input "[DATE] 11:00"
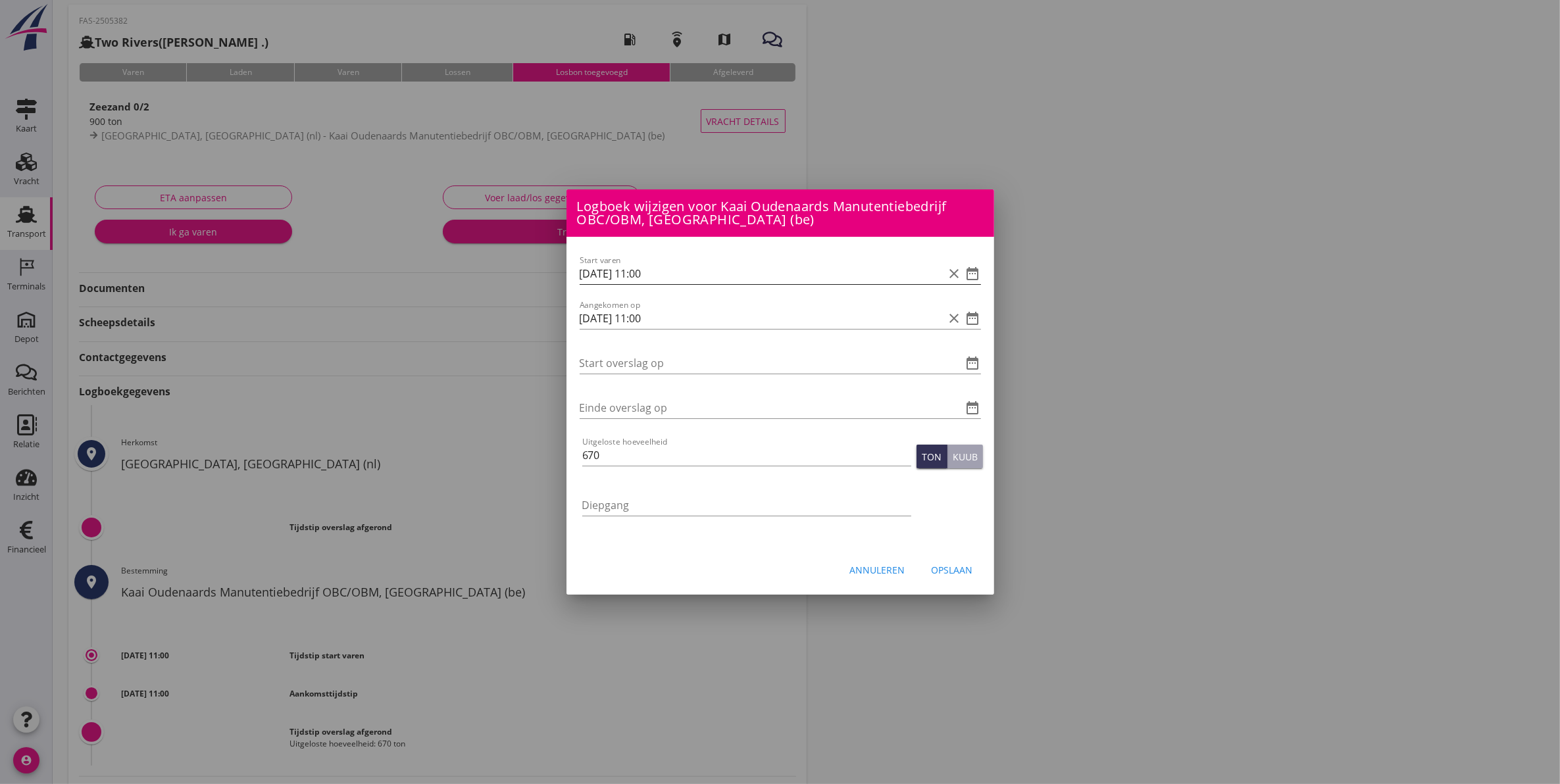
click at [951, 273] on icon "clear" at bounding box center [955, 273] width 16 height 16
click at [966, 363] on icon "date_range" at bounding box center [972, 363] width 16 height 16
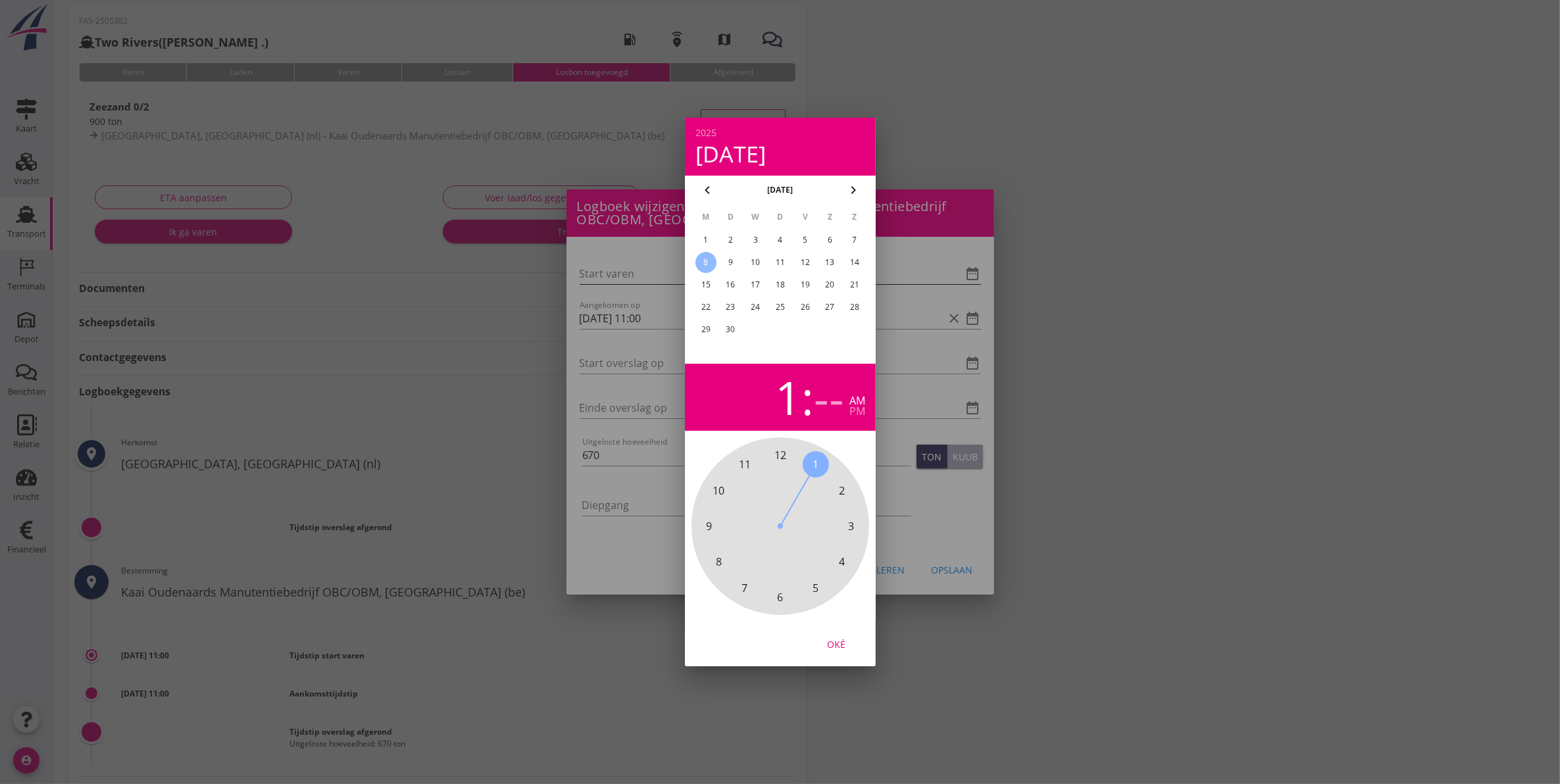
click at [806, 458] on span "1" at bounding box center [815, 463] width 27 height 27
click at [780, 454] on span "00" at bounding box center [780, 454] width 12 height 16
click at [831, 637] on div "Oké" at bounding box center [836, 644] width 36 height 14
type input "[DATE] 11:00"
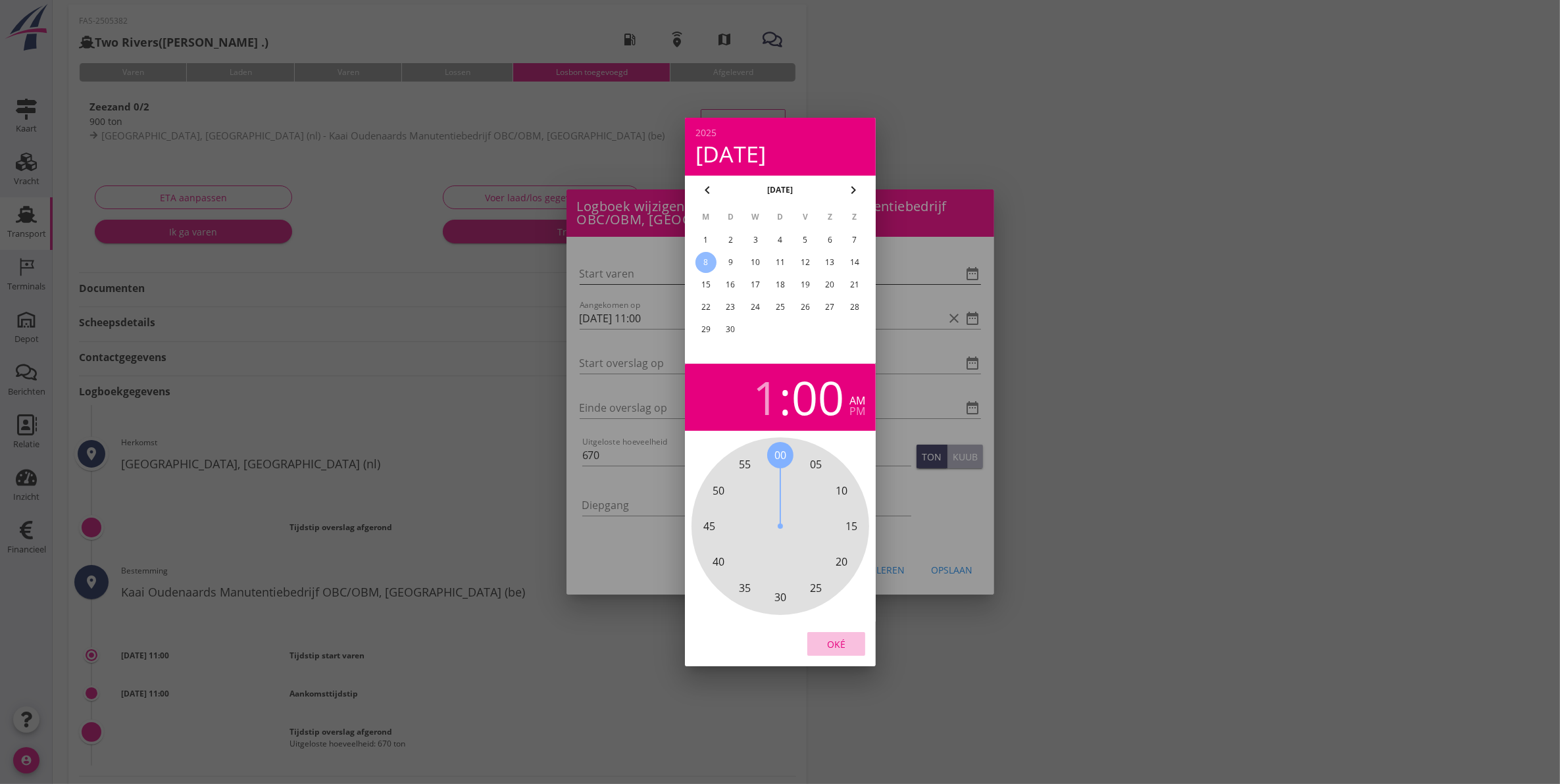
type input "[DATE] 01:00"
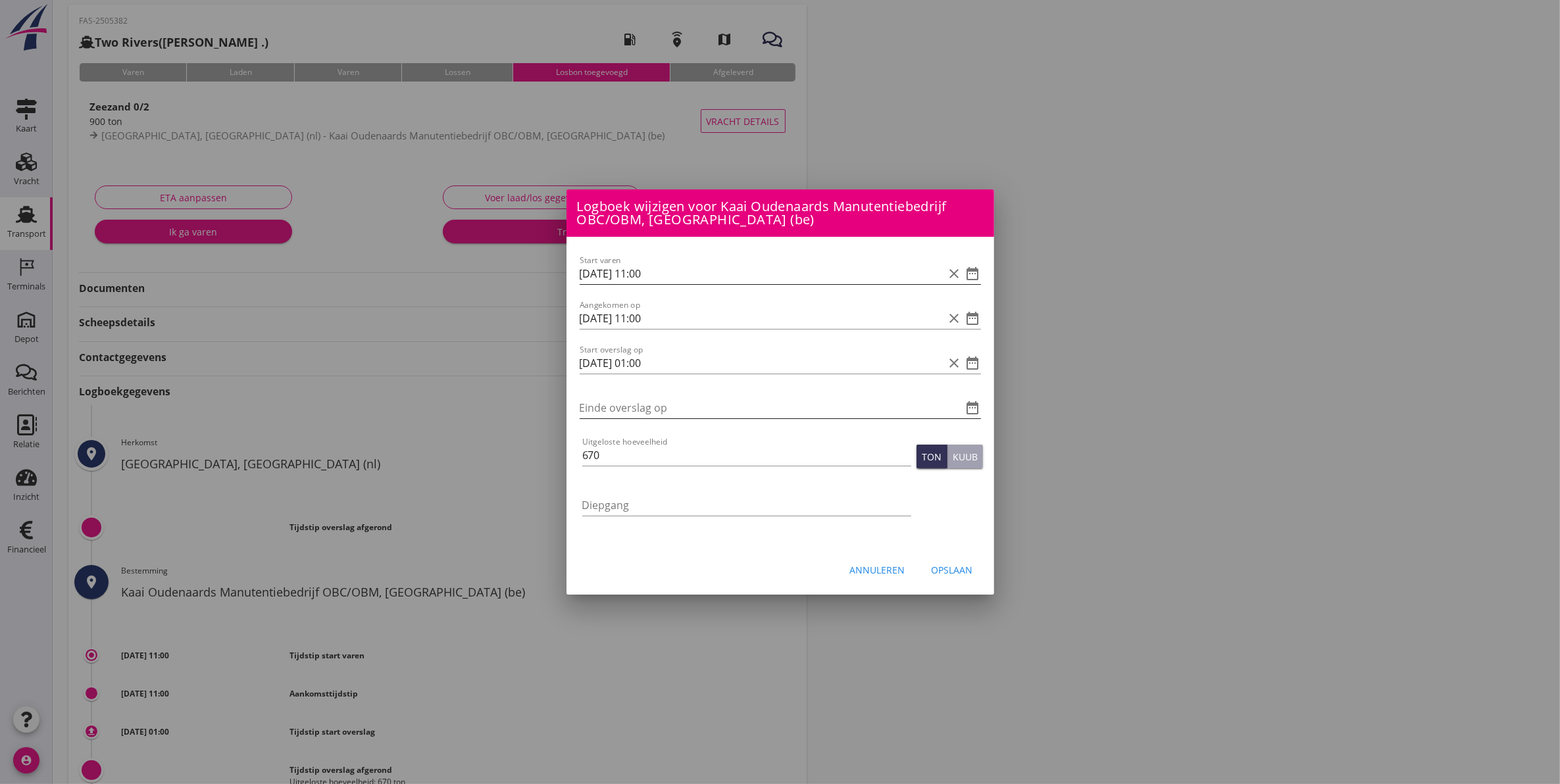
click at [968, 403] on icon "date_range" at bounding box center [972, 407] width 16 height 16
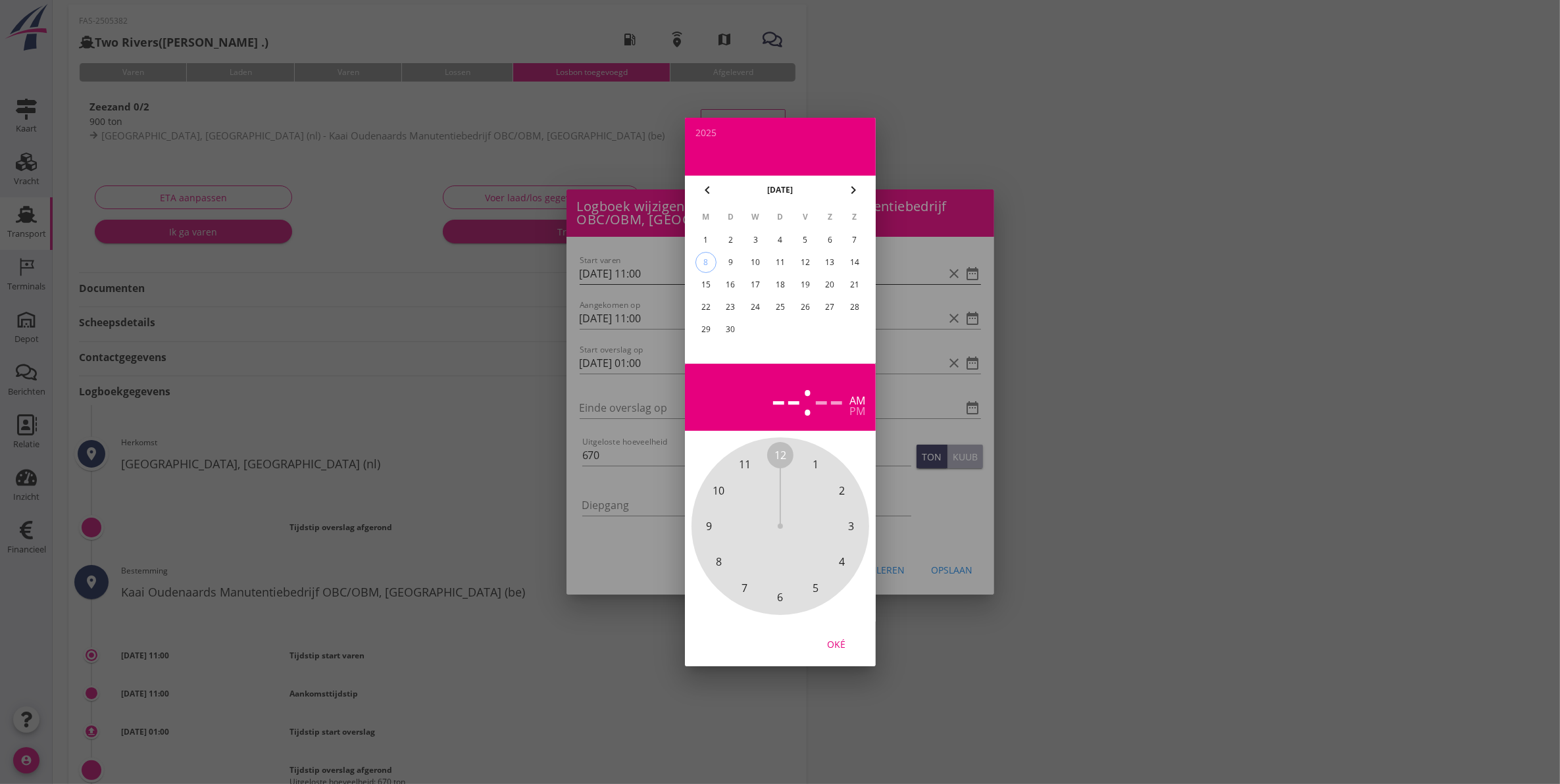
click at [707, 260] on div "8" at bounding box center [705, 263] width 20 height 20
click at [851, 529] on span "3" at bounding box center [850, 526] width 6 height 16
click at [780, 441] on div "00 05 10 15 20 25 30 35 40 45 50 55" at bounding box center [780, 525] width 177 height 177
drag, startPoint x: 836, startPoint y: 645, endPoint x: 837, endPoint y: 637, distance: 8.1
click at [836, 643] on div "Oké" at bounding box center [836, 644] width 36 height 14
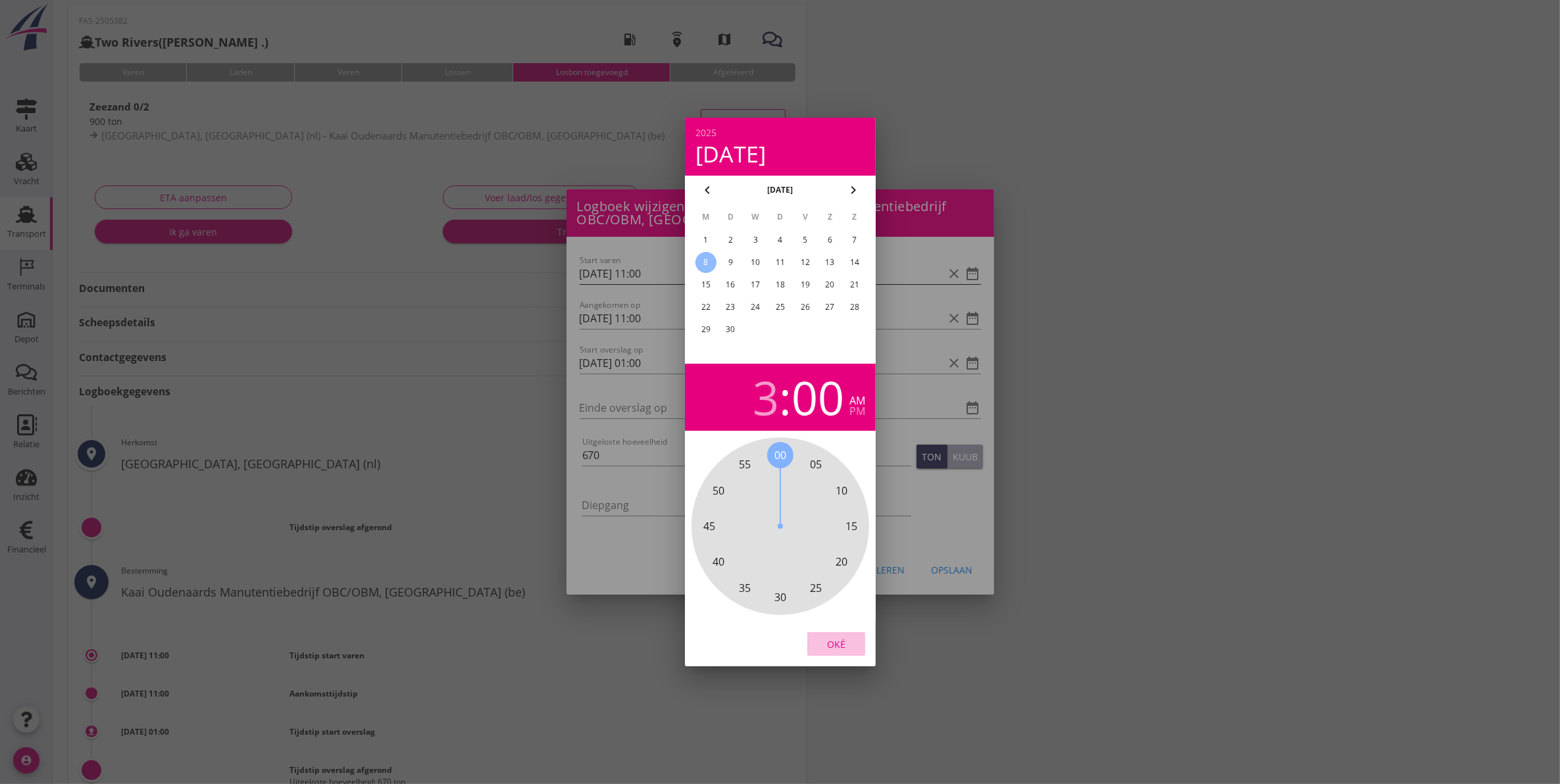
type input "[DATE] 03:00"
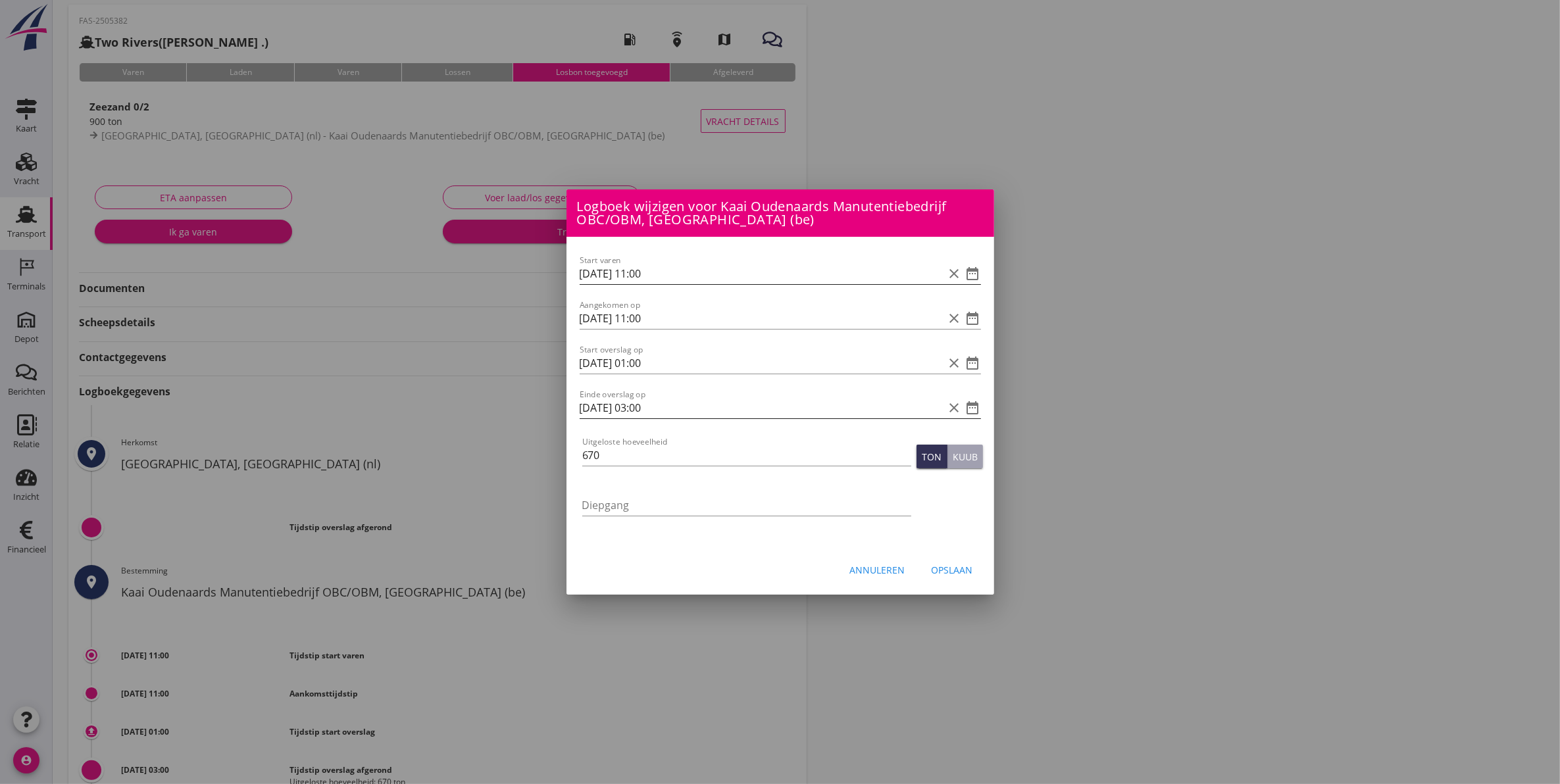
click at [956, 406] on icon "clear" at bounding box center [955, 407] width 16 height 16
click at [974, 409] on icon "date_range" at bounding box center [972, 407] width 16 height 16
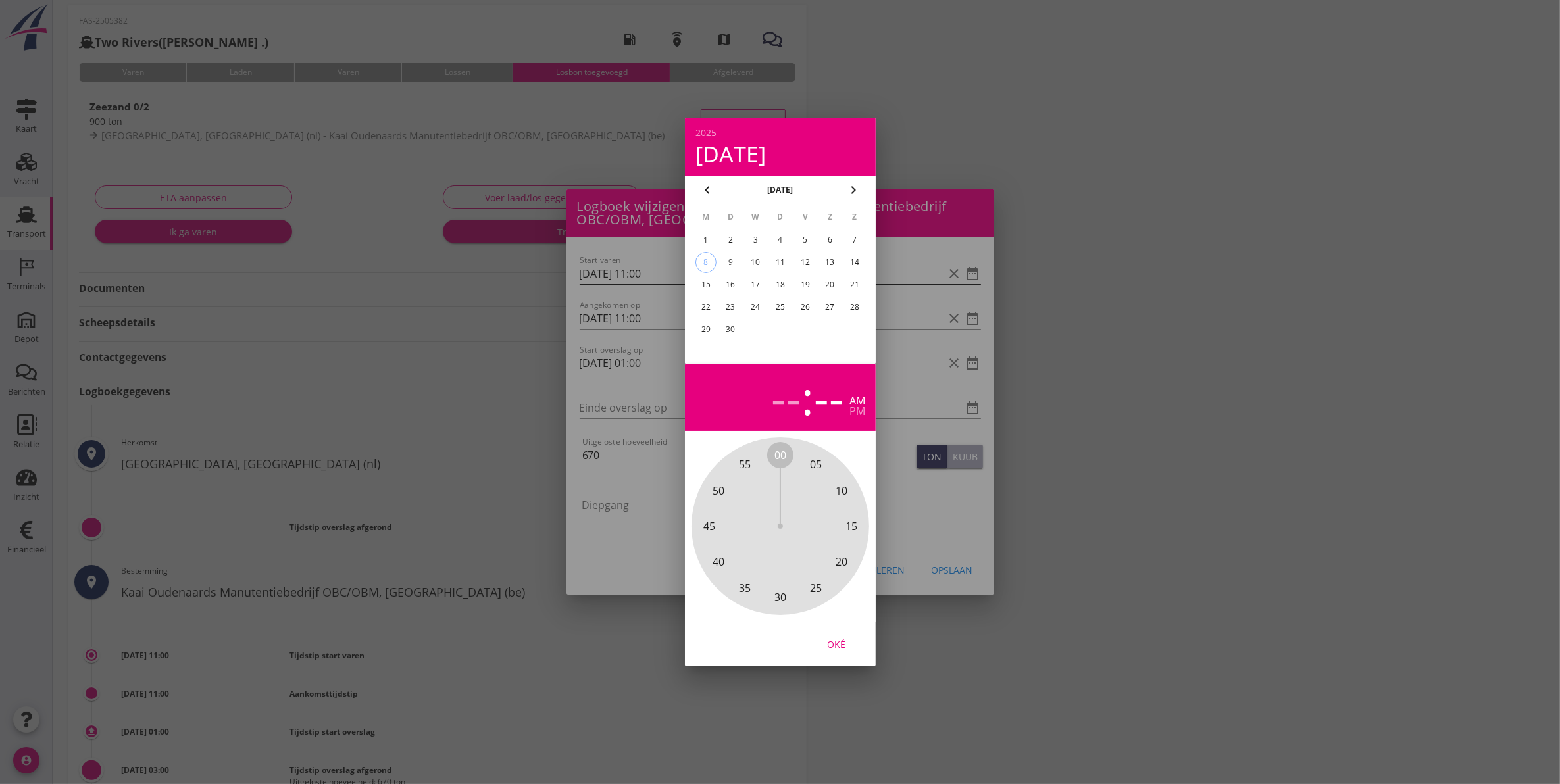
click at [704, 255] on div "8" at bounding box center [705, 263] width 20 height 20
click at [855, 412] on div "pm" at bounding box center [857, 410] width 16 height 11
click at [702, 258] on div "8" at bounding box center [705, 262] width 21 height 21
click at [781, 449] on span "00" at bounding box center [780, 454] width 12 height 16
click at [758, 390] on div "--" at bounding box center [764, 396] width 31 height 46
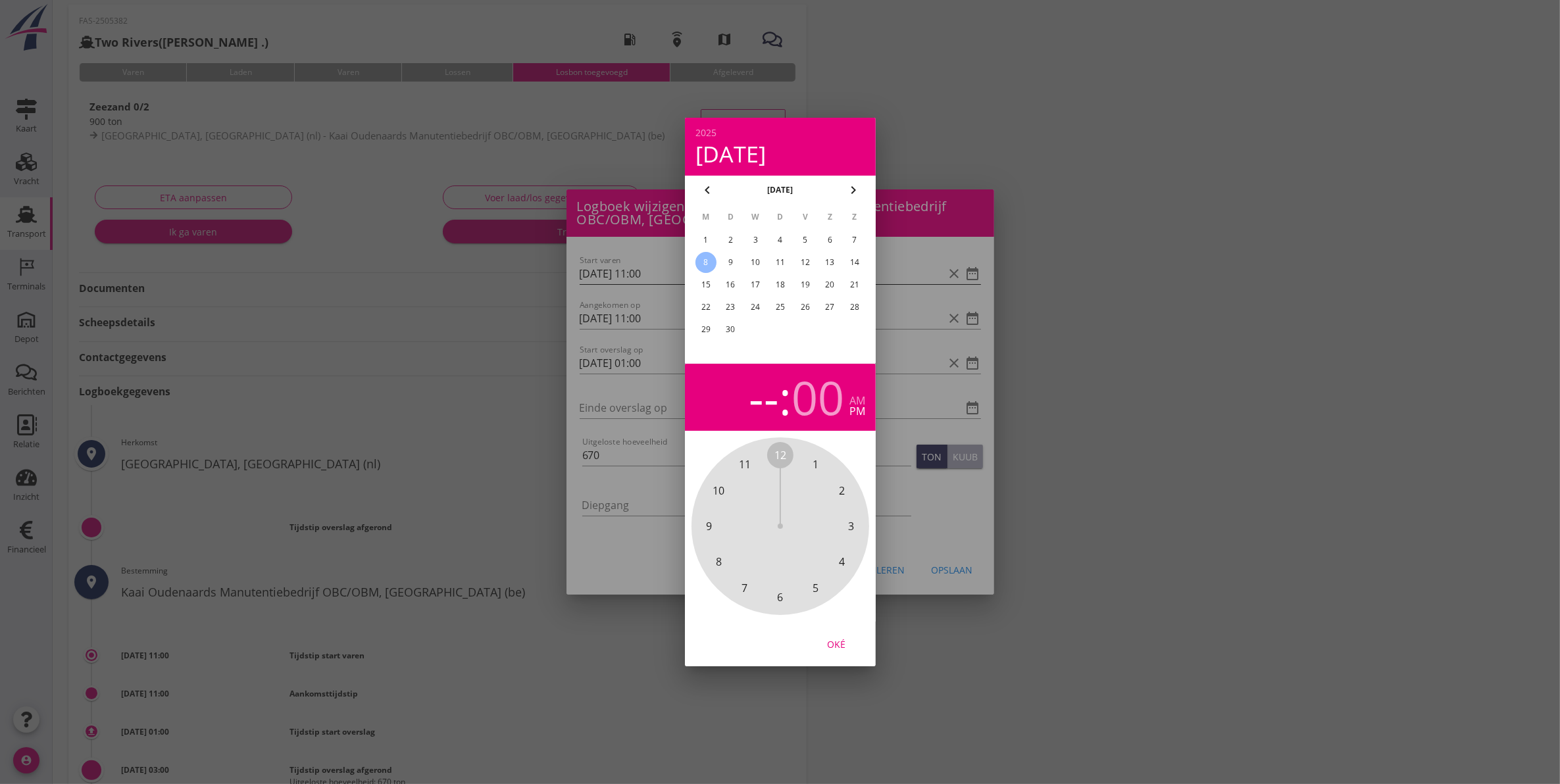
click at [843, 488] on span "2" at bounding box center [842, 491] width 6 height 16
click at [840, 638] on div "Oké" at bounding box center [836, 644] width 36 height 14
type input "[DATE] 14:00"
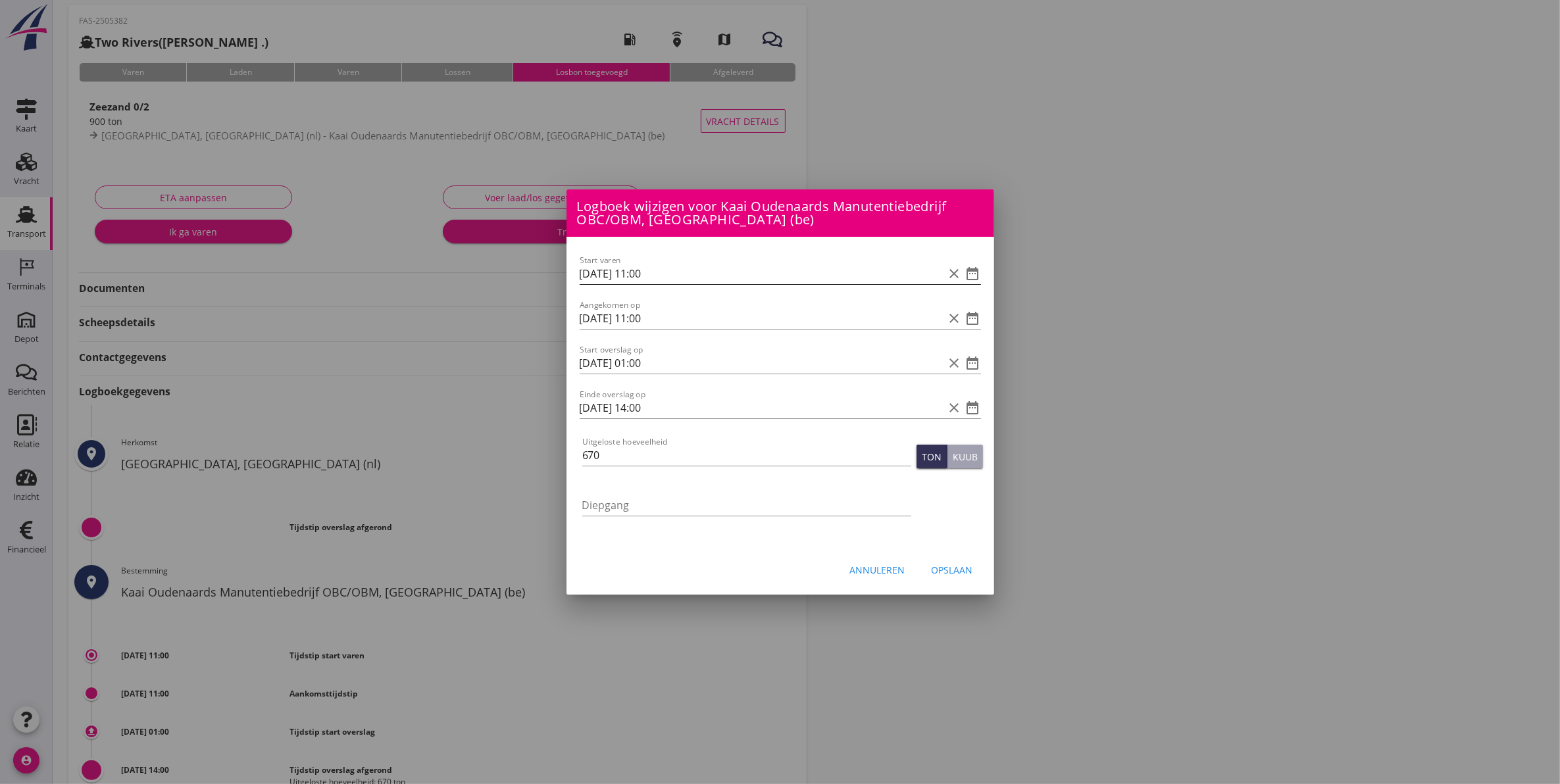
click at [956, 271] on icon "clear" at bounding box center [955, 273] width 16 height 16
click at [945, 567] on div "Opslaan" at bounding box center [952, 570] width 41 height 14
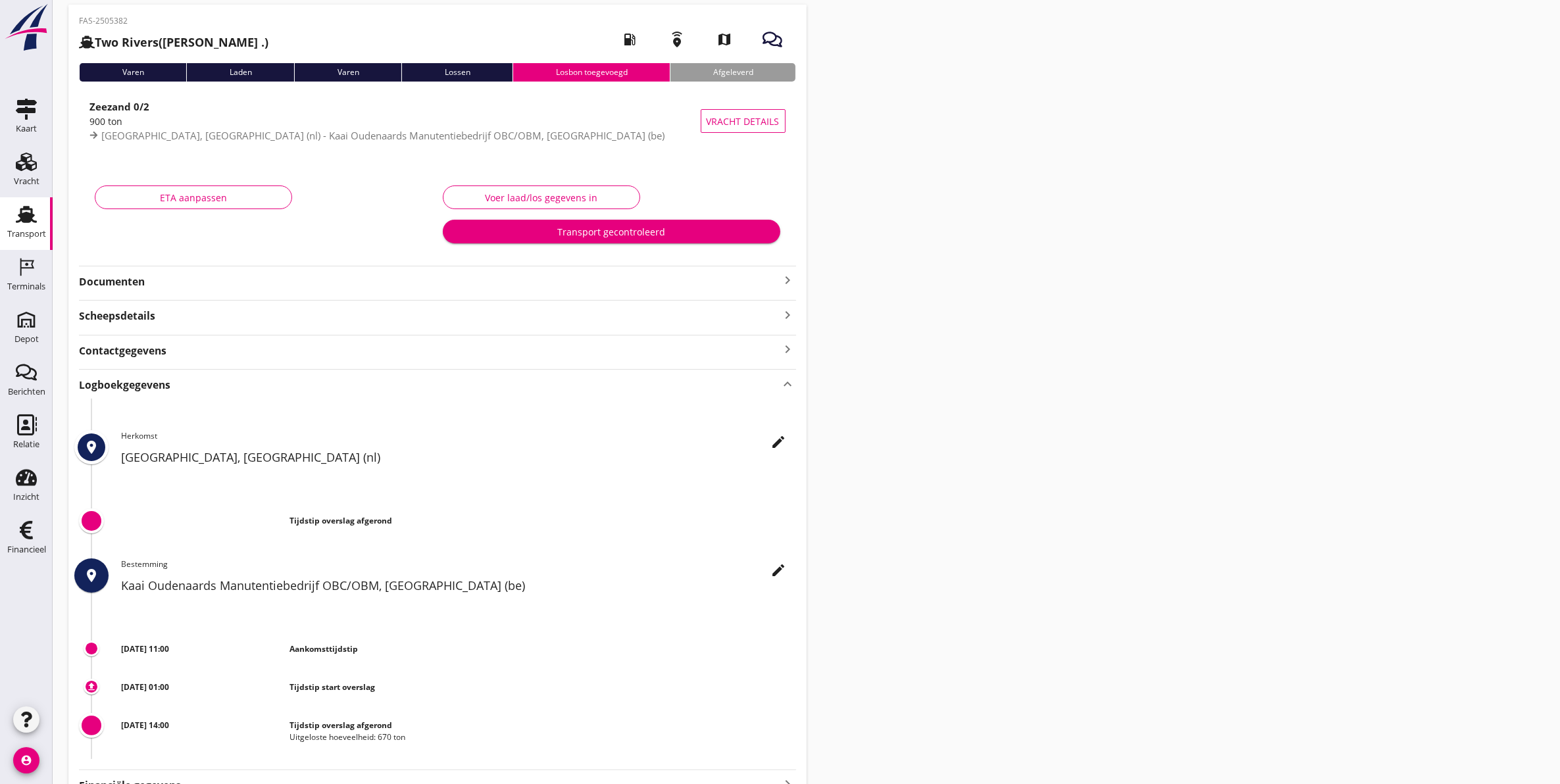
click at [330, 357] on div "Contactgegevens keyboard_arrow_right" at bounding box center [437, 349] width 717 height 18
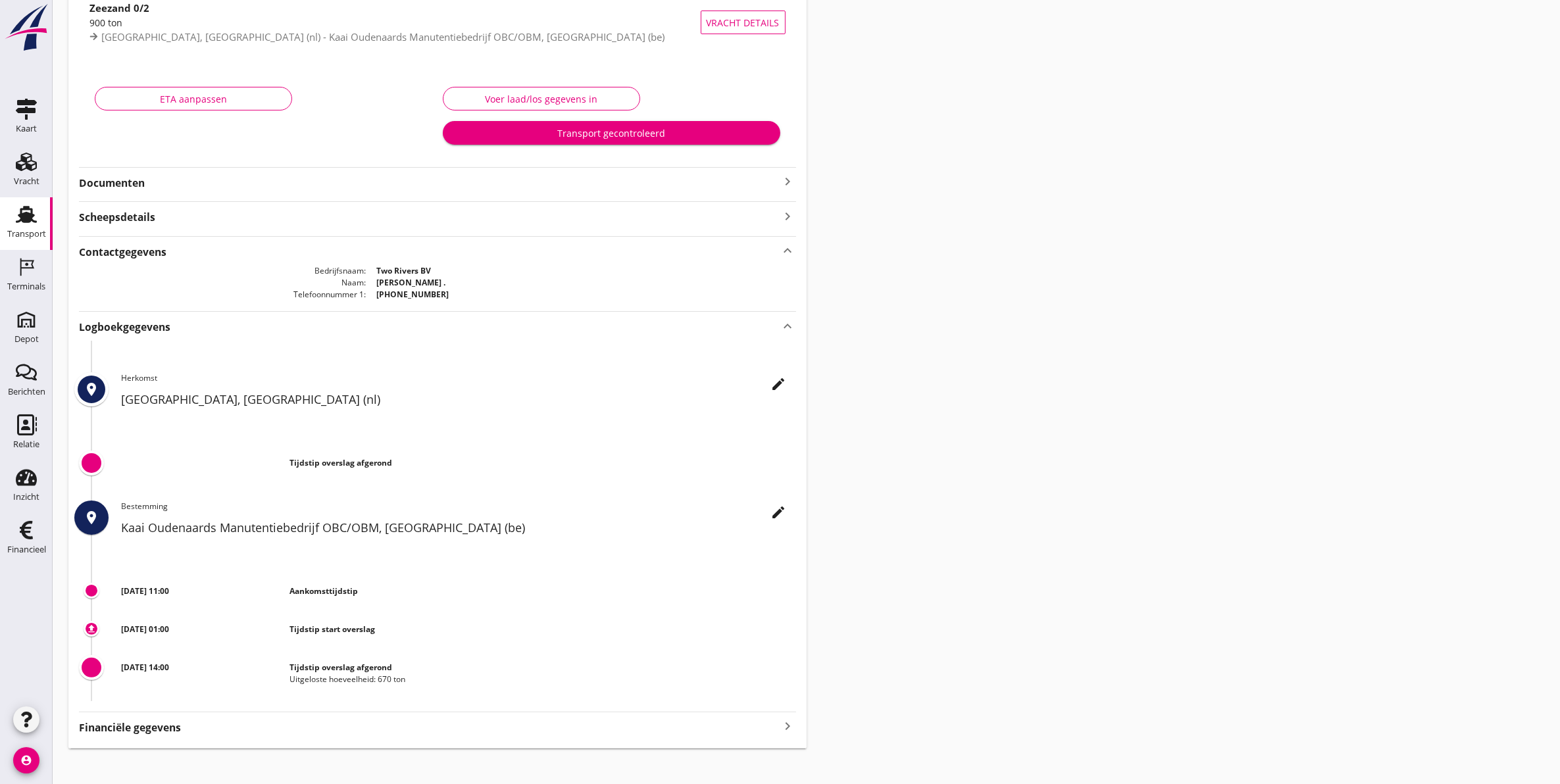
scroll to position [163, 0]
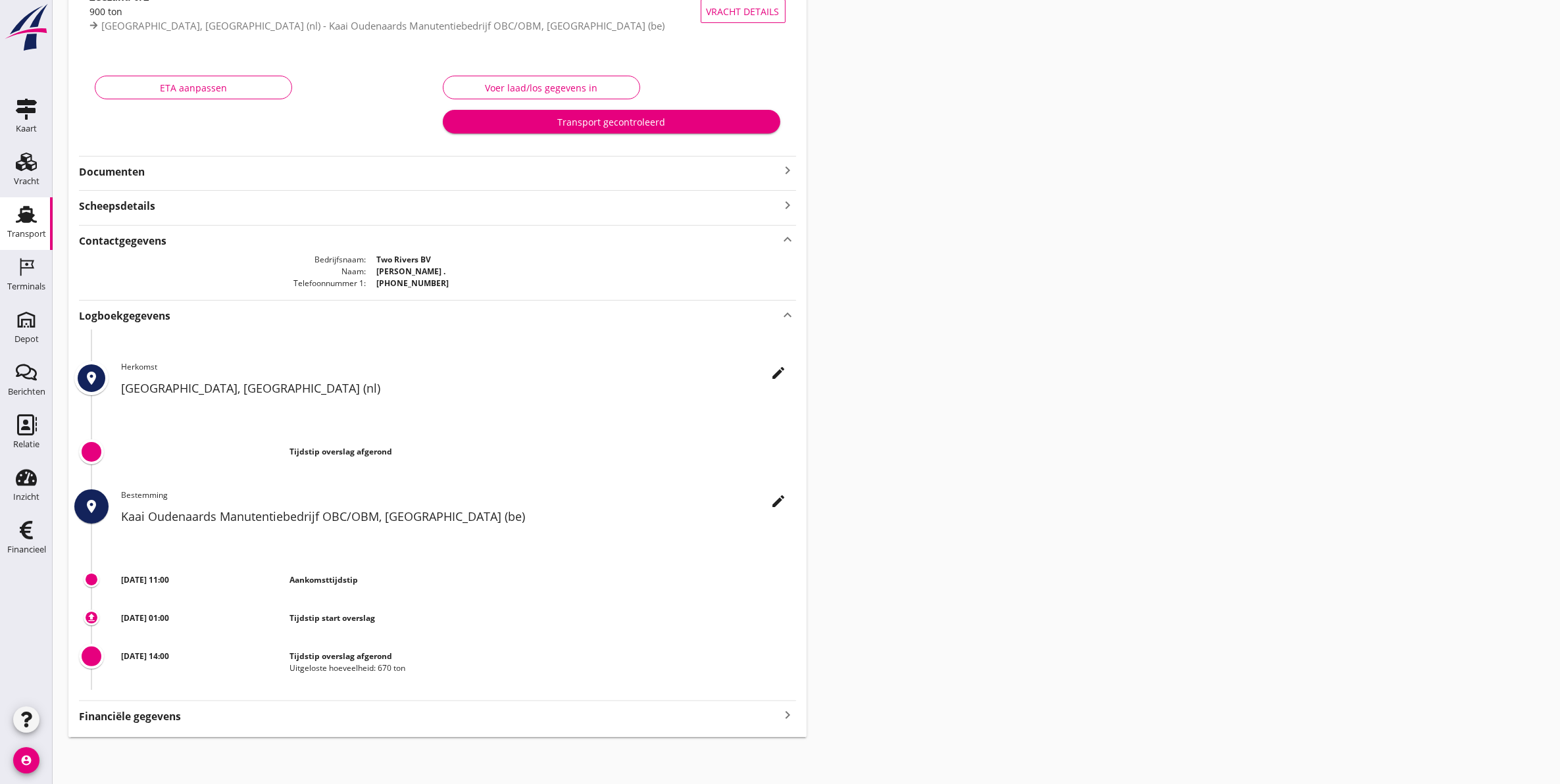
click at [782, 499] on icon "edit" at bounding box center [779, 501] width 16 height 16
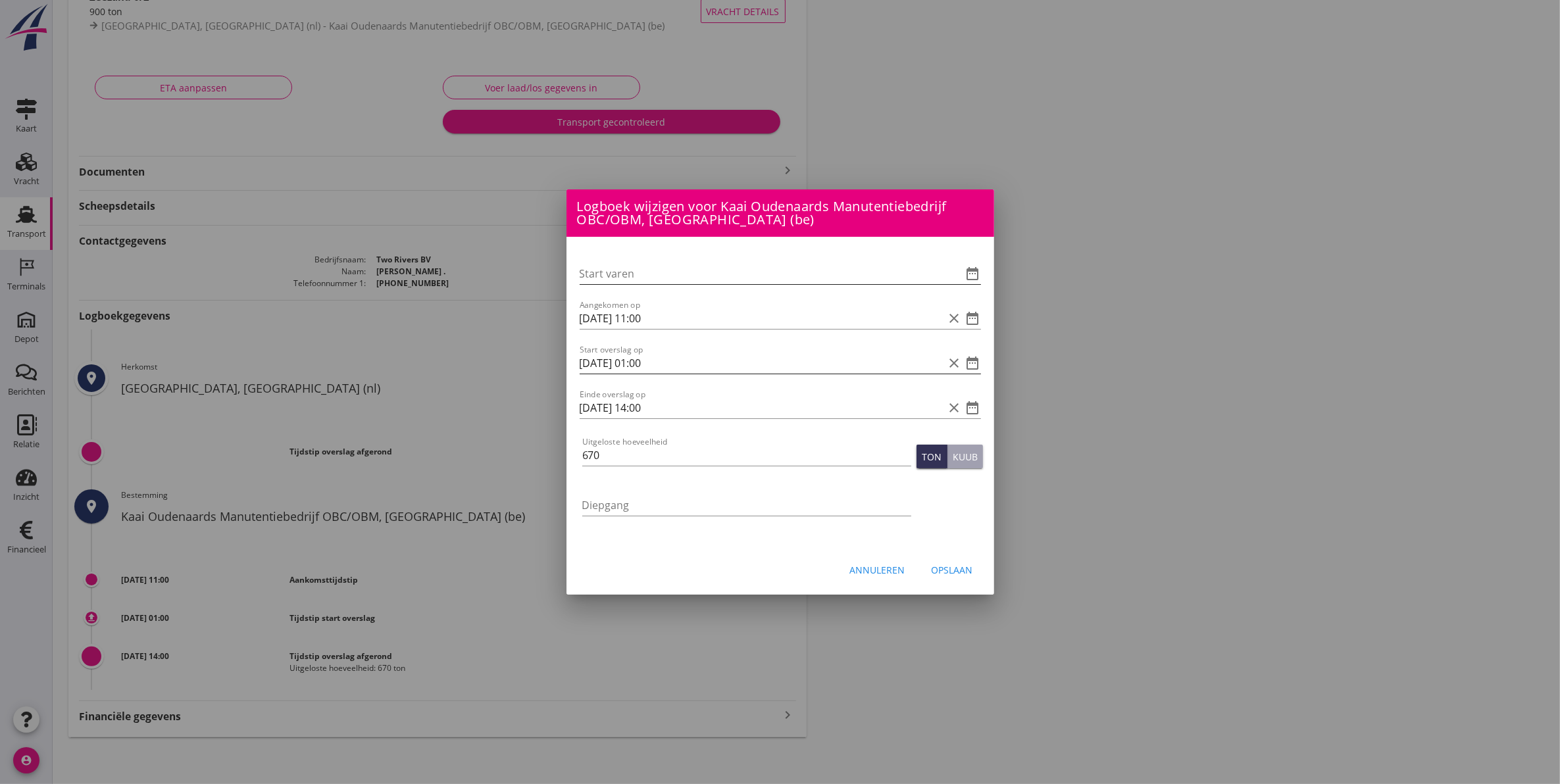
click at [974, 357] on icon "date_range" at bounding box center [972, 363] width 16 height 16
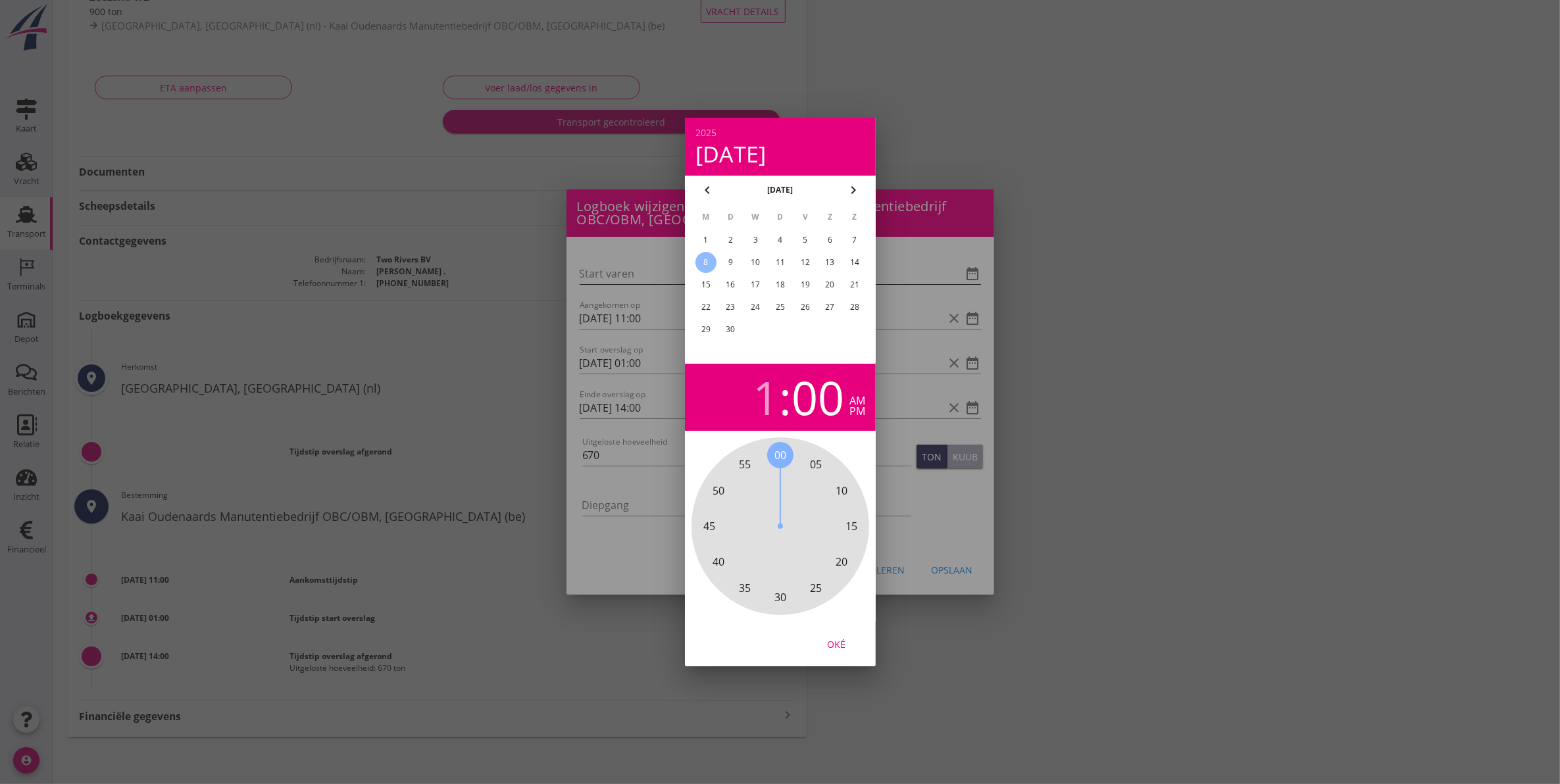
click at [851, 415] on div "pm" at bounding box center [857, 410] width 16 height 11
click at [831, 638] on div "Oké" at bounding box center [836, 644] width 36 height 14
type input "[DATE] 13:00"
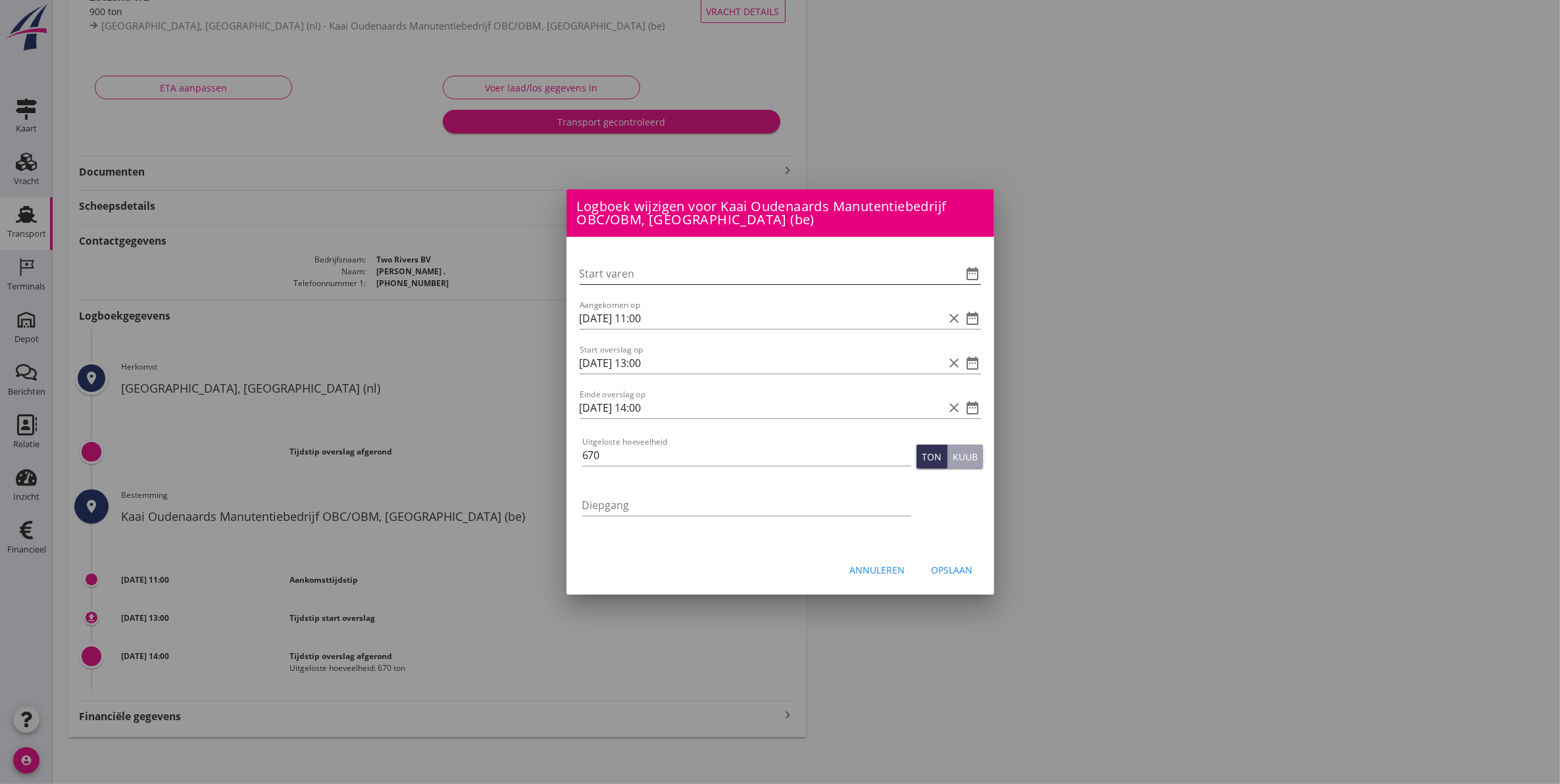
click at [951, 560] on button "Opslaan" at bounding box center [952, 570] width 62 height 24
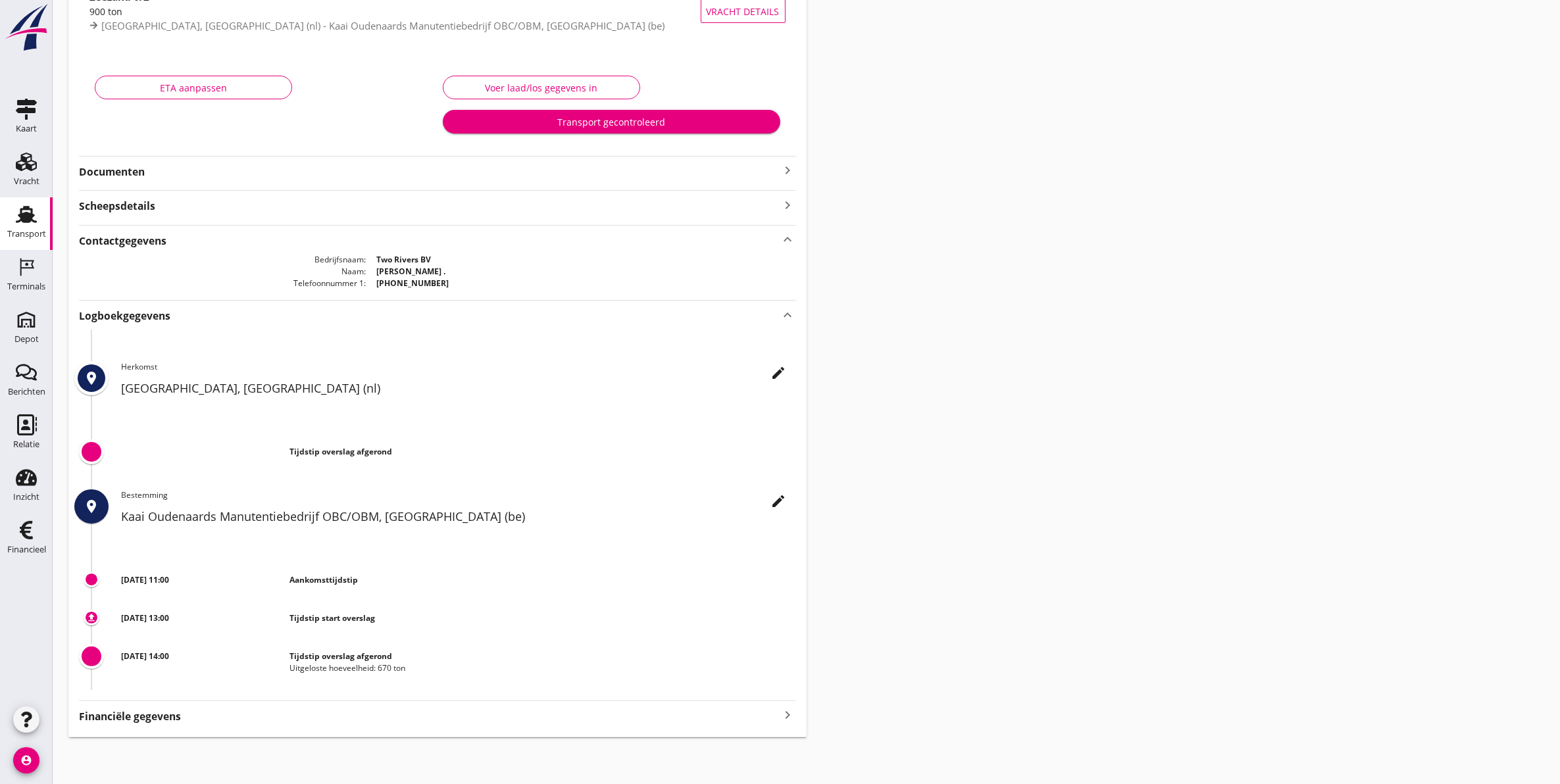
click at [132, 183] on div "FAS-2505382 Two Rivers ([PERSON_NAME] .) local_gas_station emergency_share map …" at bounding box center [438, 316] width 738 height 842
click at [127, 171] on strong "Documenten" at bounding box center [429, 171] width 701 height 15
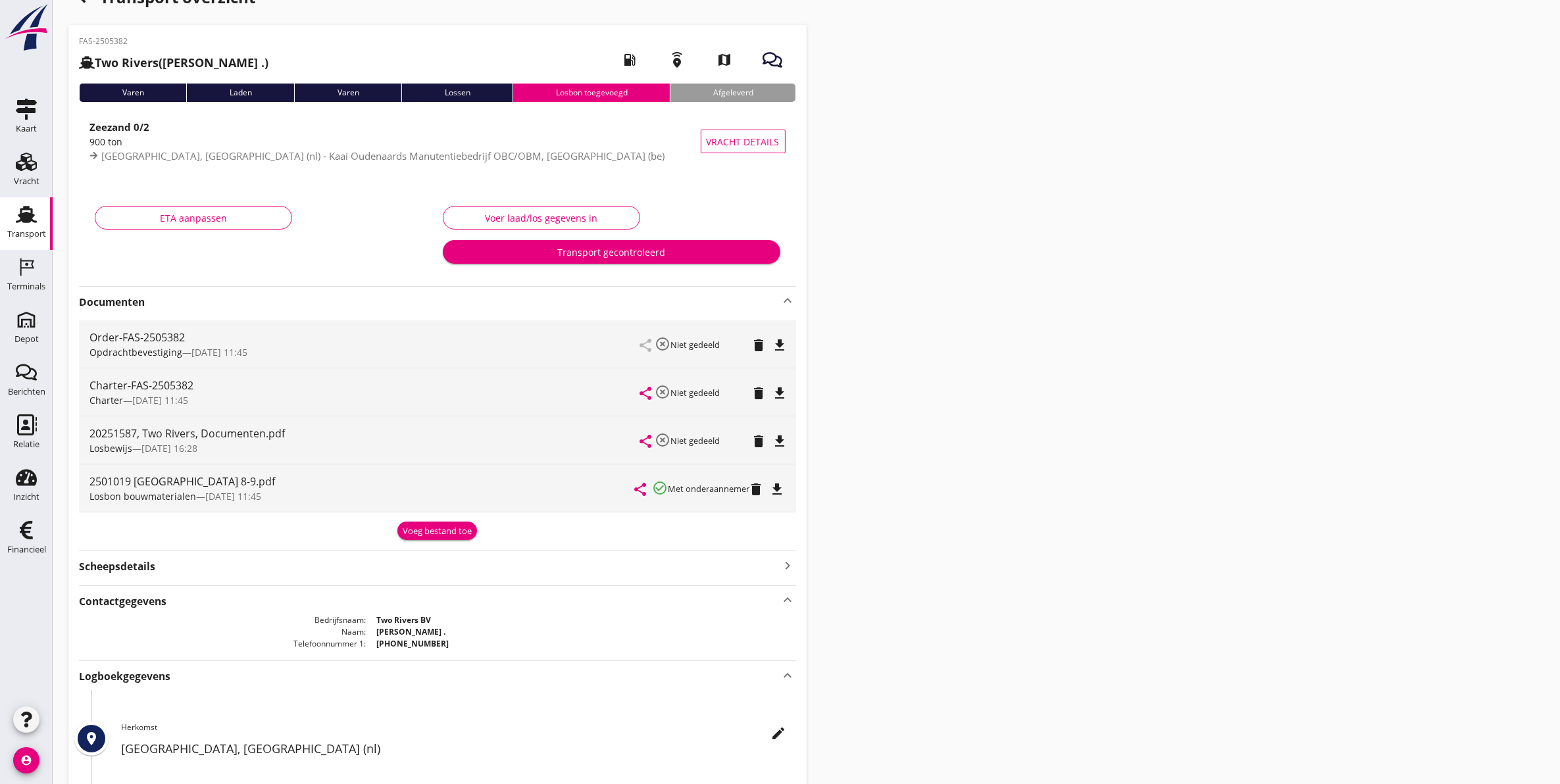
scroll to position [0, 0]
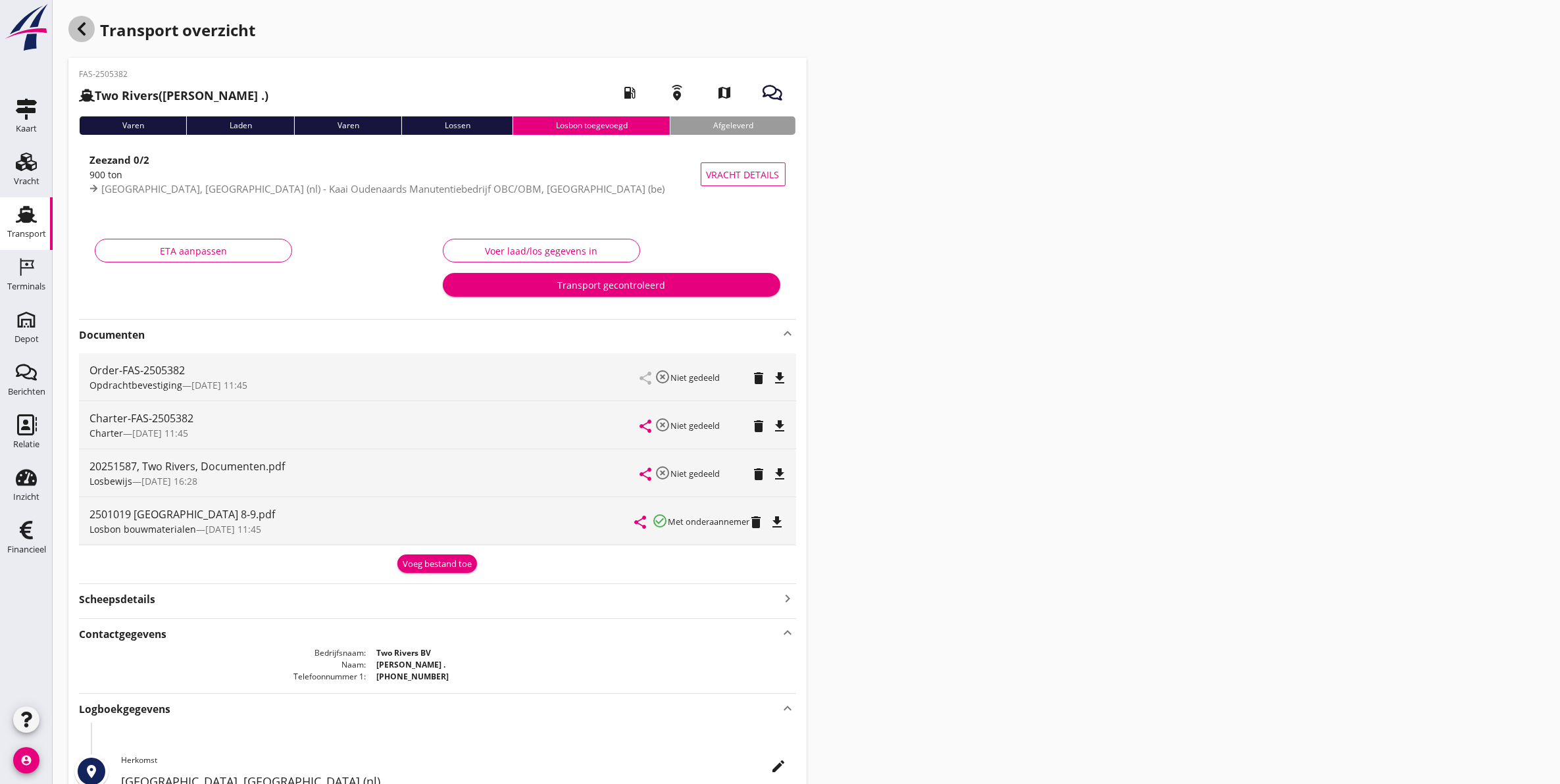
click at [83, 34] on use "button" at bounding box center [82, 29] width 8 height 13
